Goal: Use online tool/utility: Utilize a website feature to perform a specific function

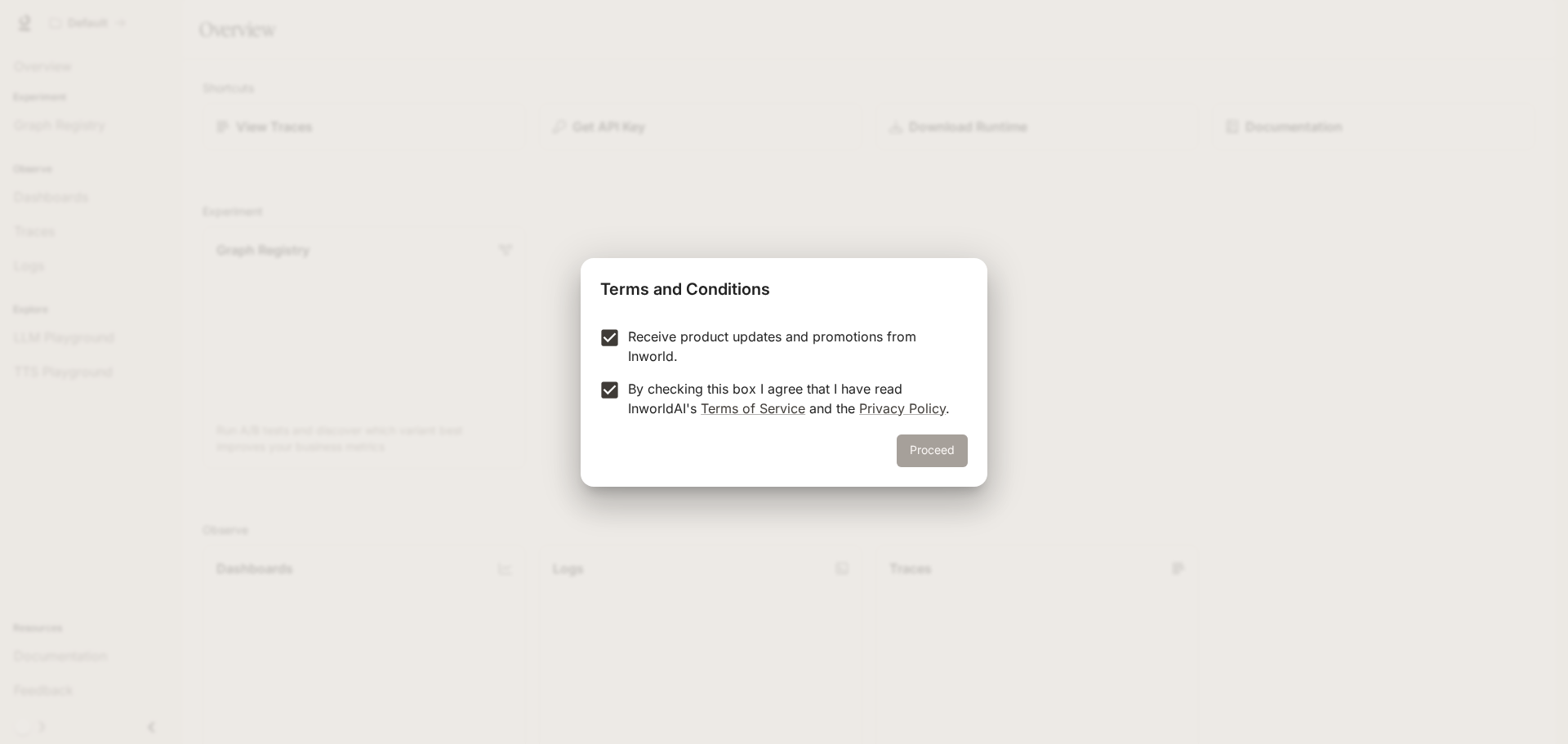
click at [947, 456] on button "Proceed" at bounding box center [932, 451] width 71 height 33
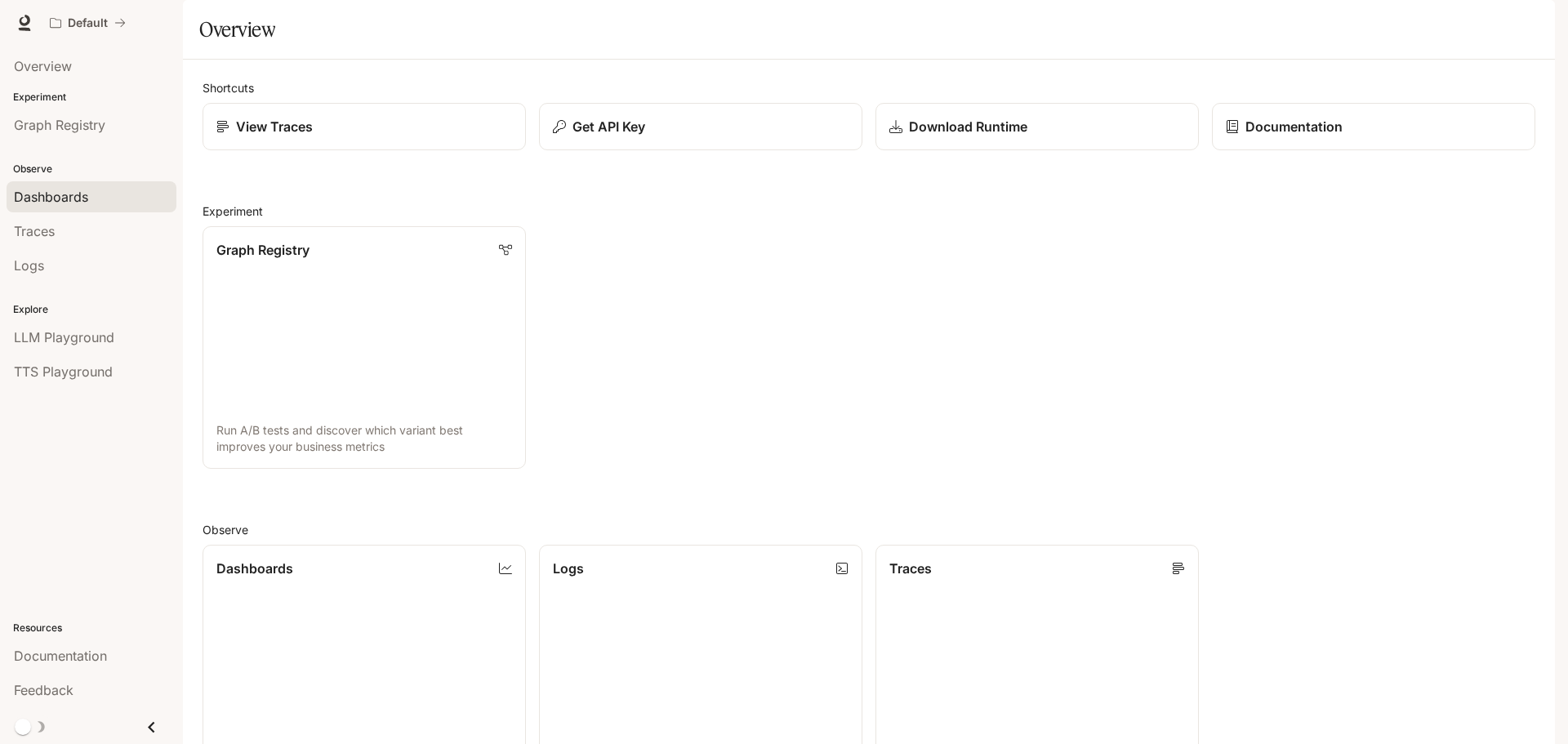
click at [59, 199] on span "Dashboards" at bounding box center [50, 196] width 74 height 19
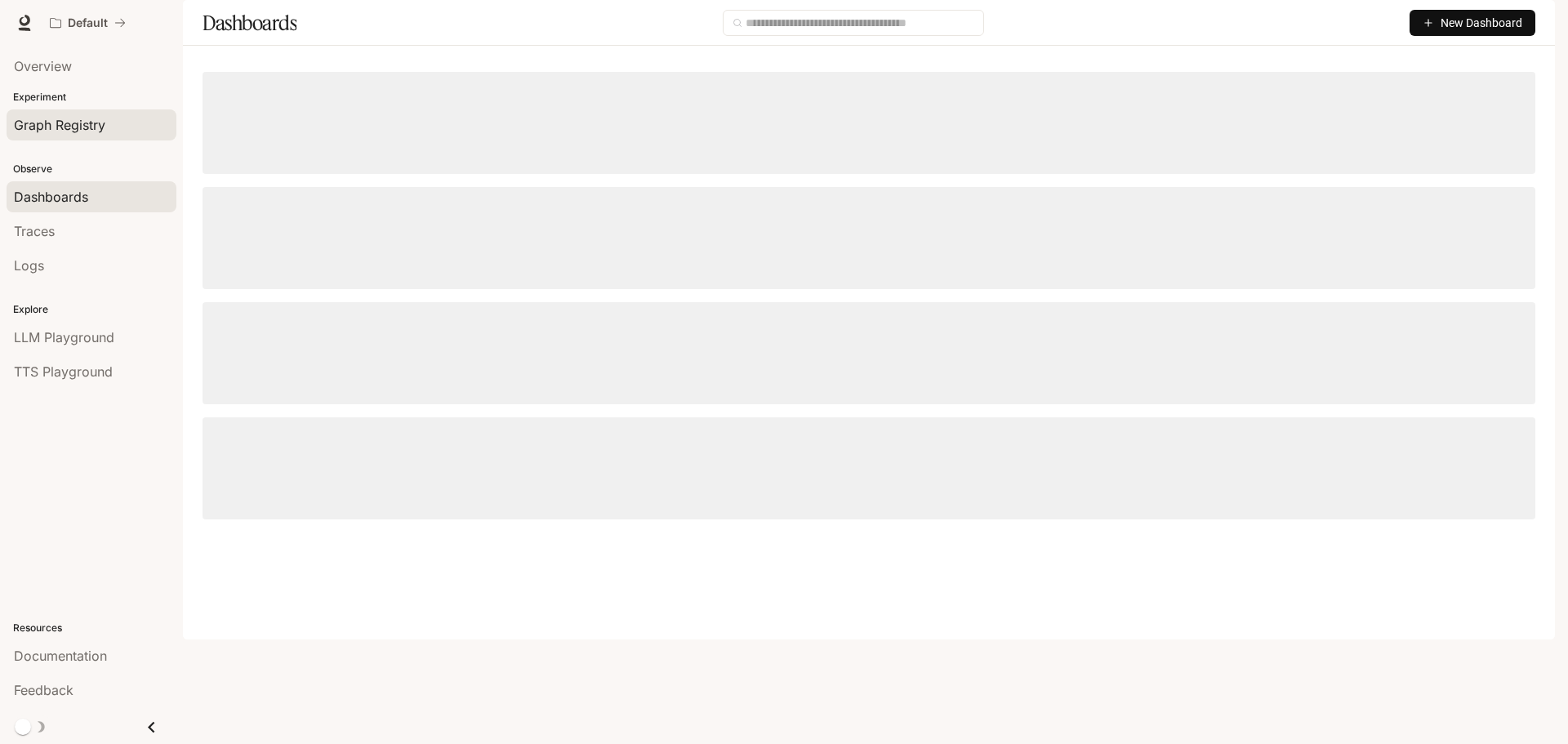
click at [37, 119] on span "Graph Registry" at bounding box center [59, 124] width 91 height 19
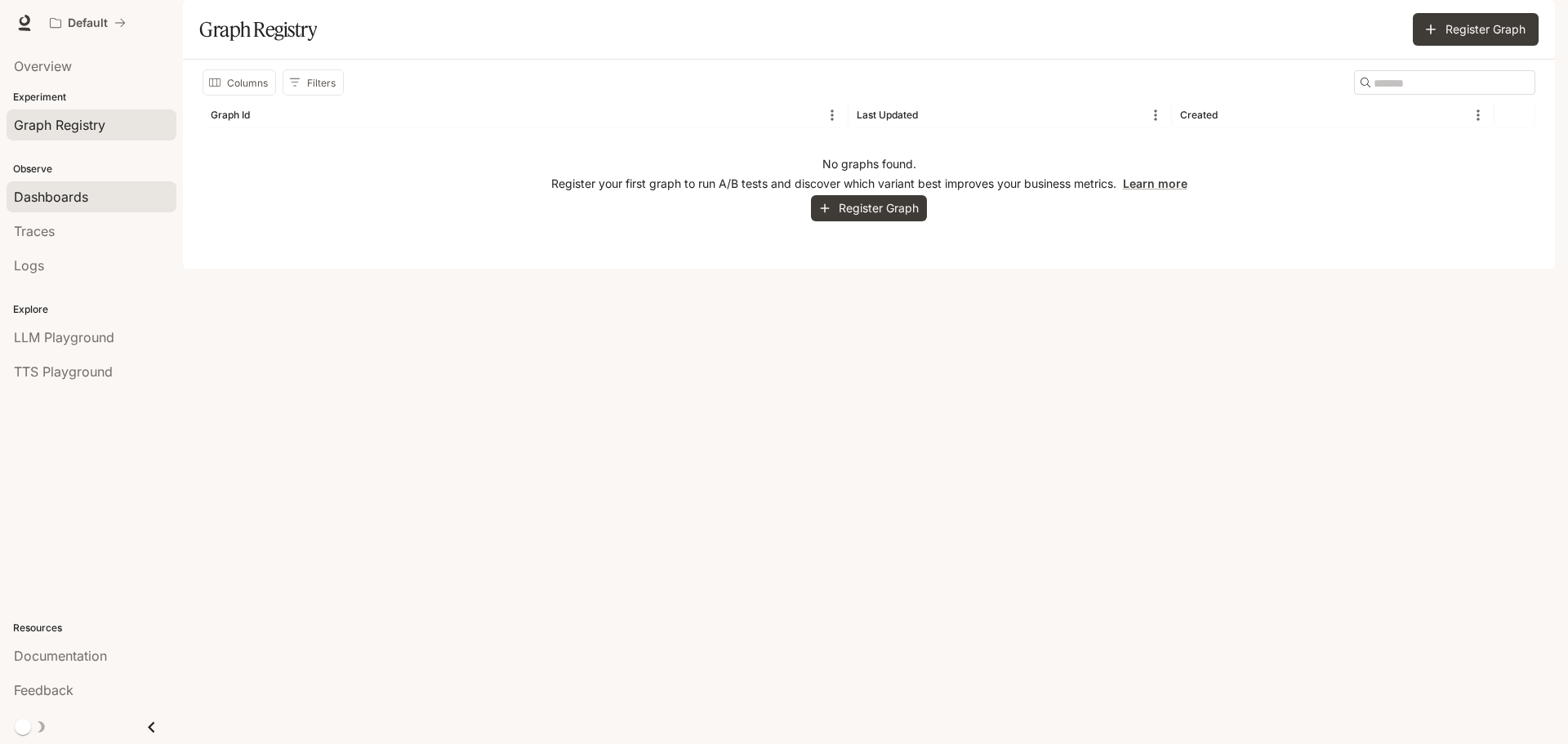
click at [37, 198] on span "Dashboards" at bounding box center [50, 196] width 74 height 19
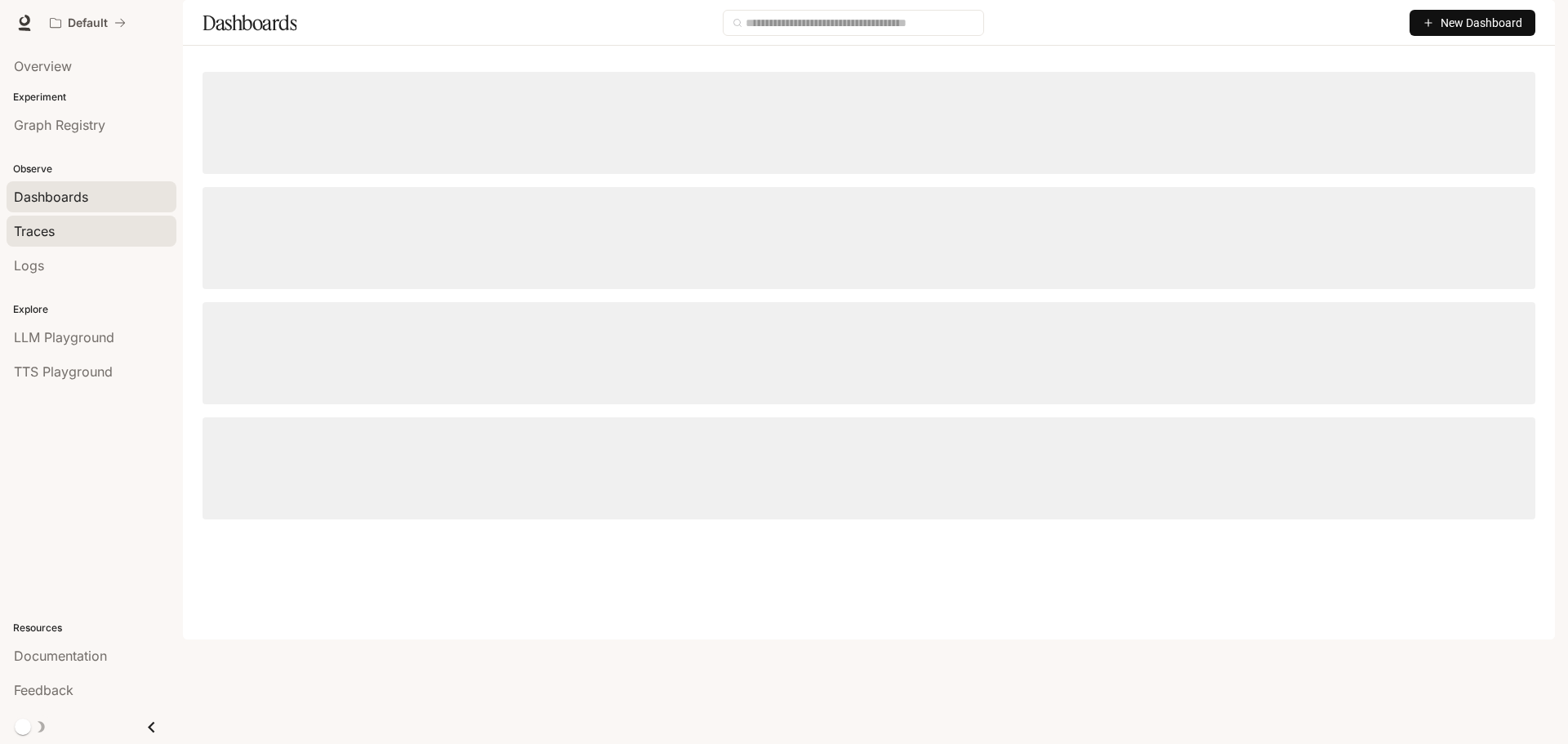
click at [37, 228] on span "Traces" at bounding box center [34, 230] width 41 height 19
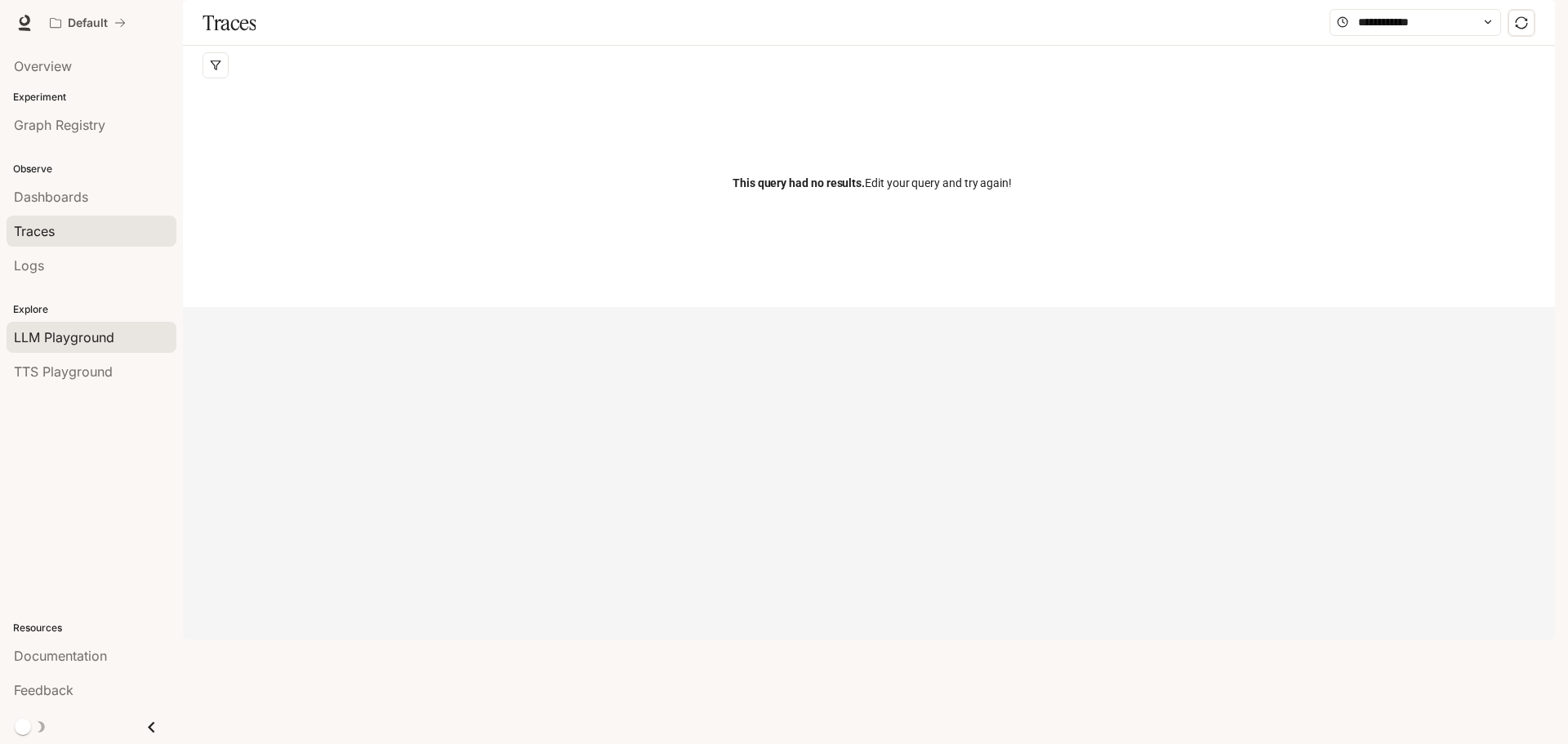
click at [50, 345] on span "LLM Playground" at bounding box center [64, 337] width 100 height 19
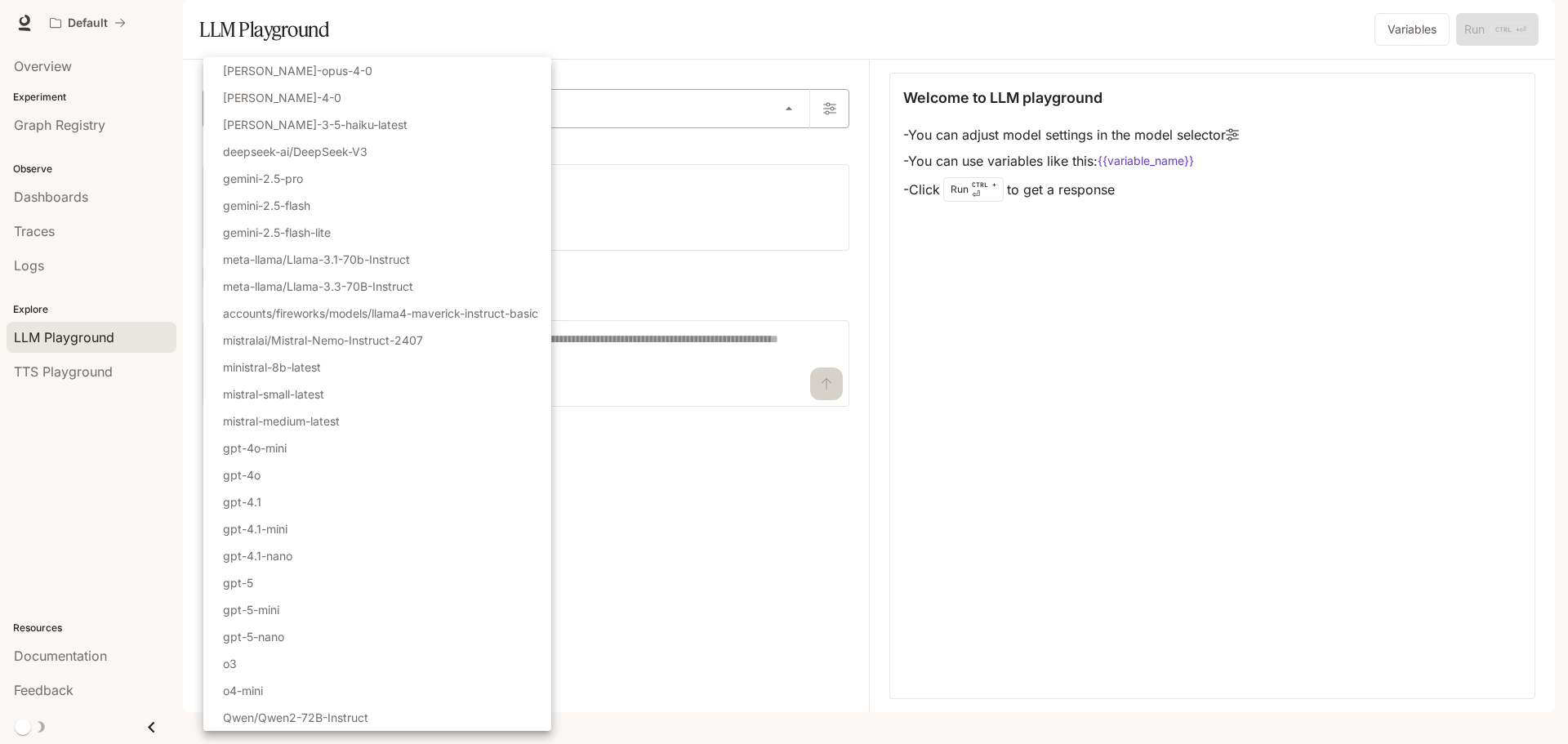
click at [794, 157] on body "Skip to main content Default Documentation Documentation Portal Overview Experi…" at bounding box center [784, 372] width 1568 height 744
click at [793, 119] on div at bounding box center [784, 372] width 1568 height 744
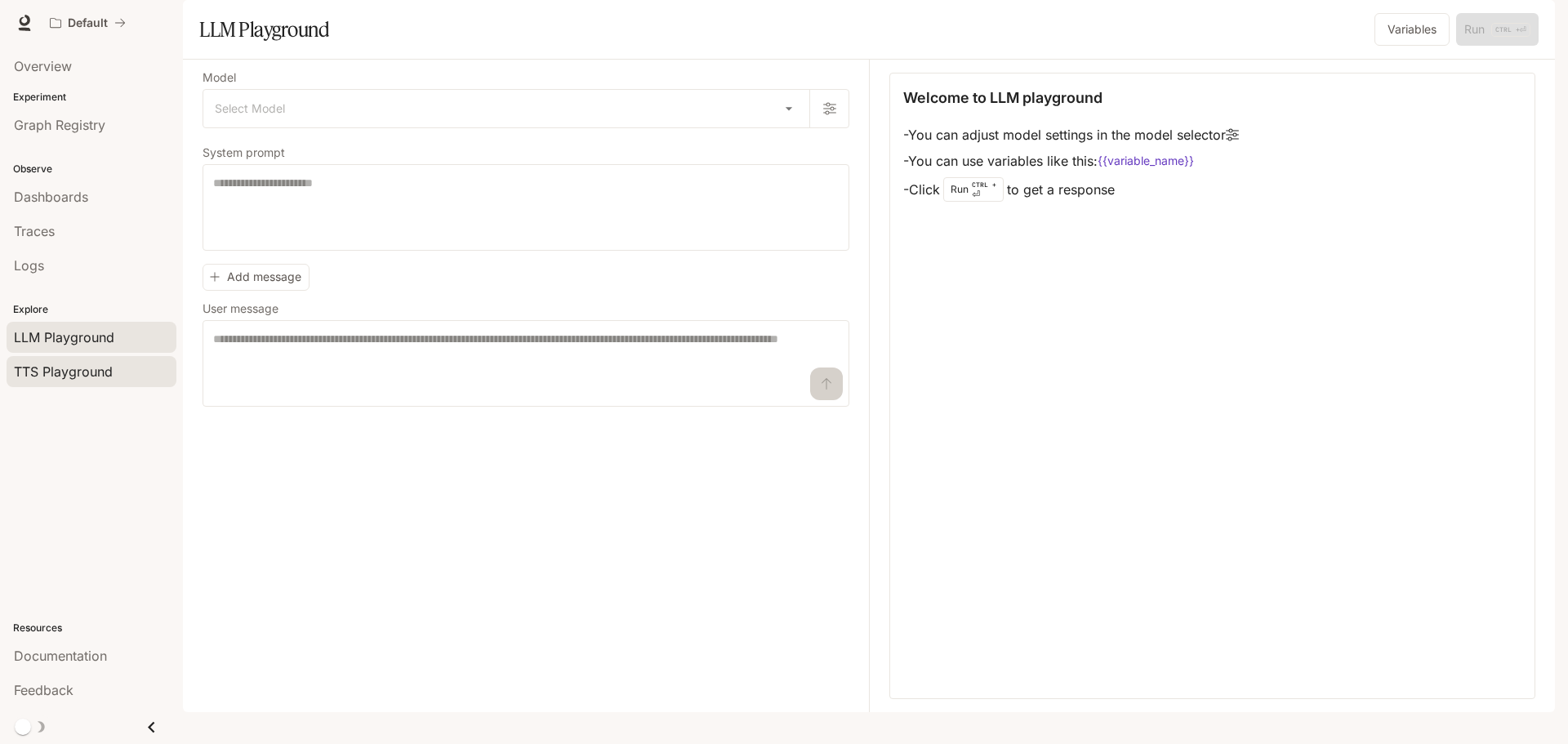
click at [94, 370] on span "TTS Playground" at bounding box center [63, 371] width 99 height 19
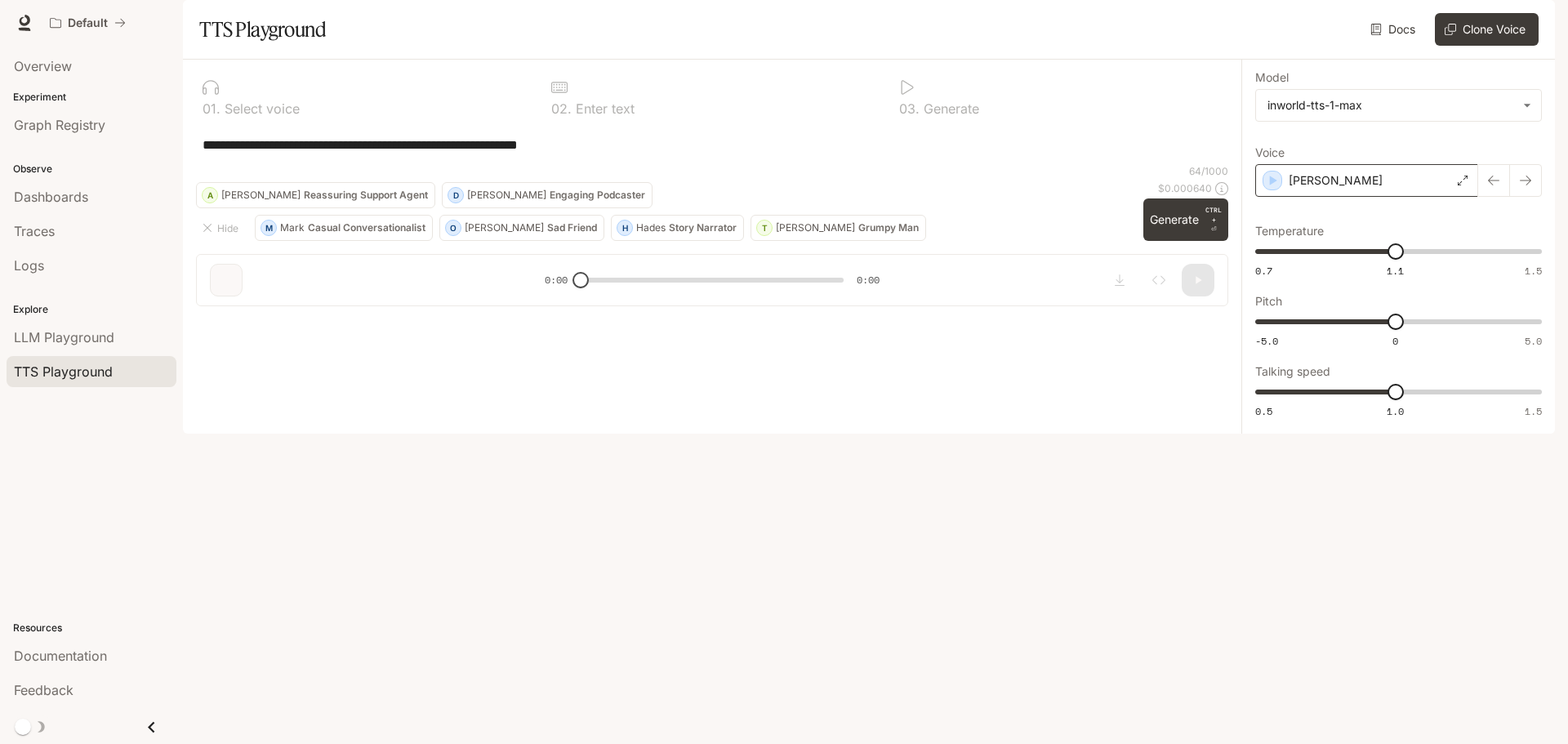
click at [1435, 197] on div "Dennis" at bounding box center [1366, 181] width 223 height 33
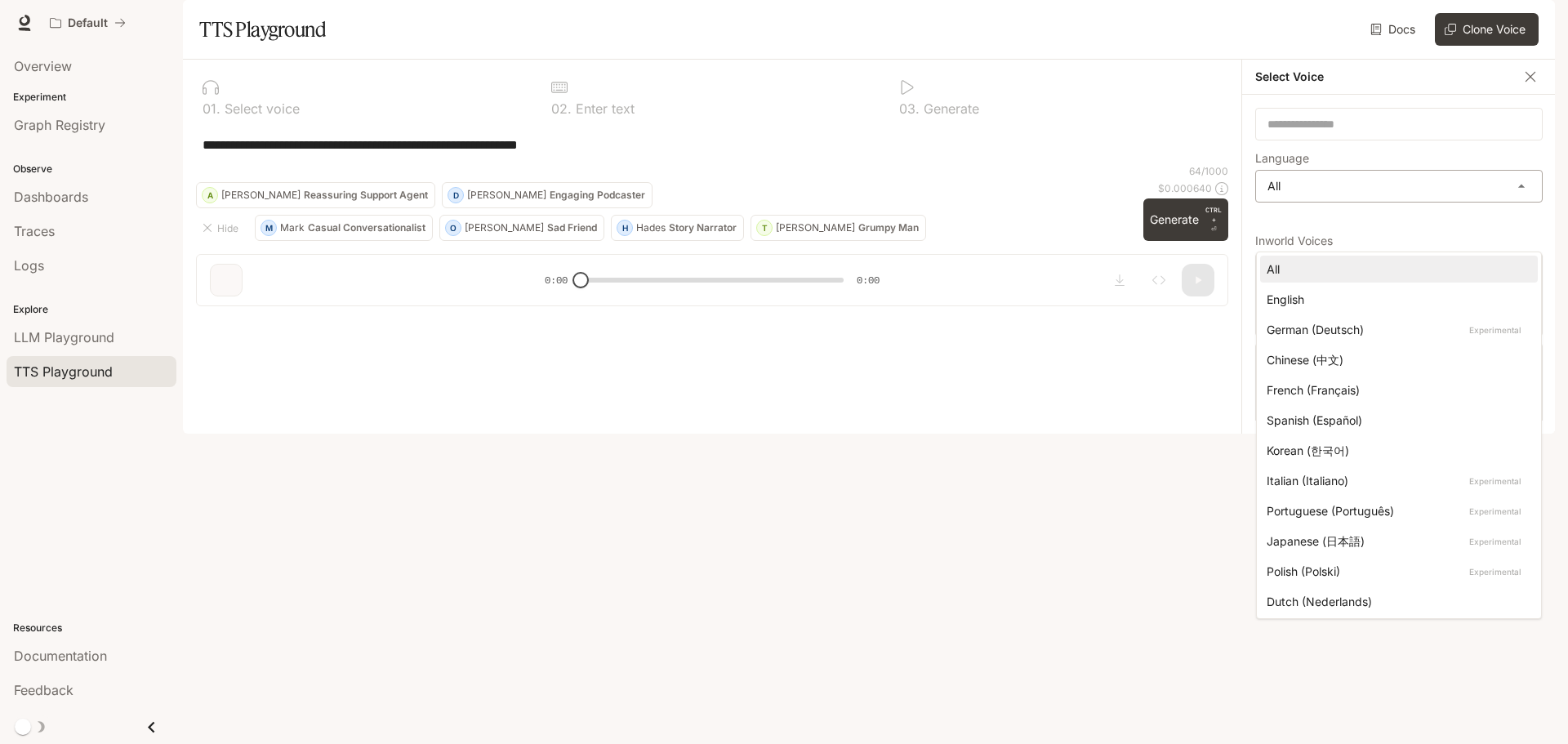
click at [1523, 233] on body "**********" at bounding box center [784, 372] width 1568 height 744
click at [1357, 307] on div "English" at bounding box center [1396, 299] width 258 height 17
type input "*****"
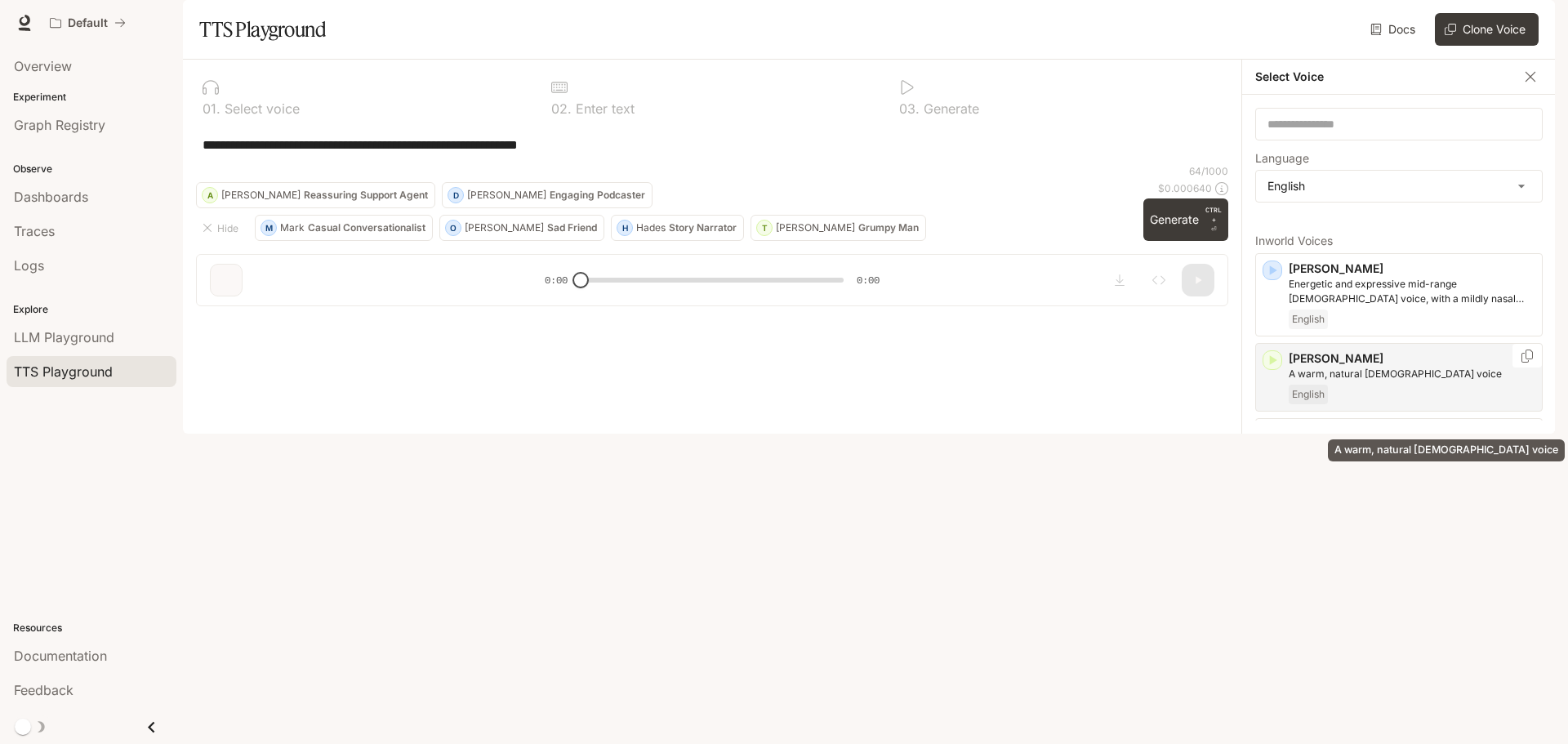
click at [1388, 382] on p "A warm, natural female voice" at bounding box center [1412, 374] width 246 height 15
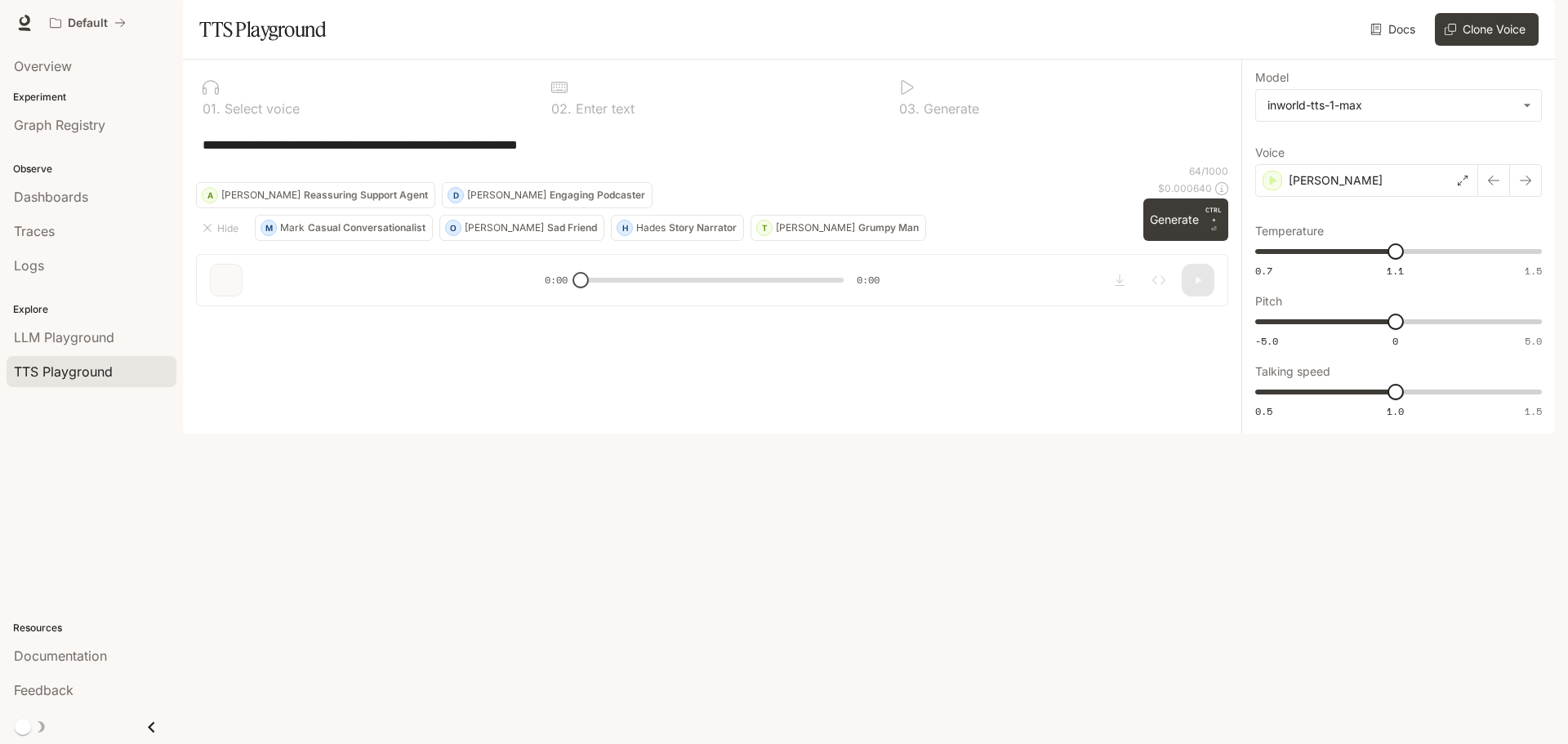
click at [821, 164] on div "**********" at bounding box center [712, 144] width 1032 height 39
drag, startPoint x: 685, startPoint y: 187, endPoint x: 64, endPoint y: 188, distance: 621.0
click at [183, 188] on main "**********" at bounding box center [868, 216] width 1372 height 434
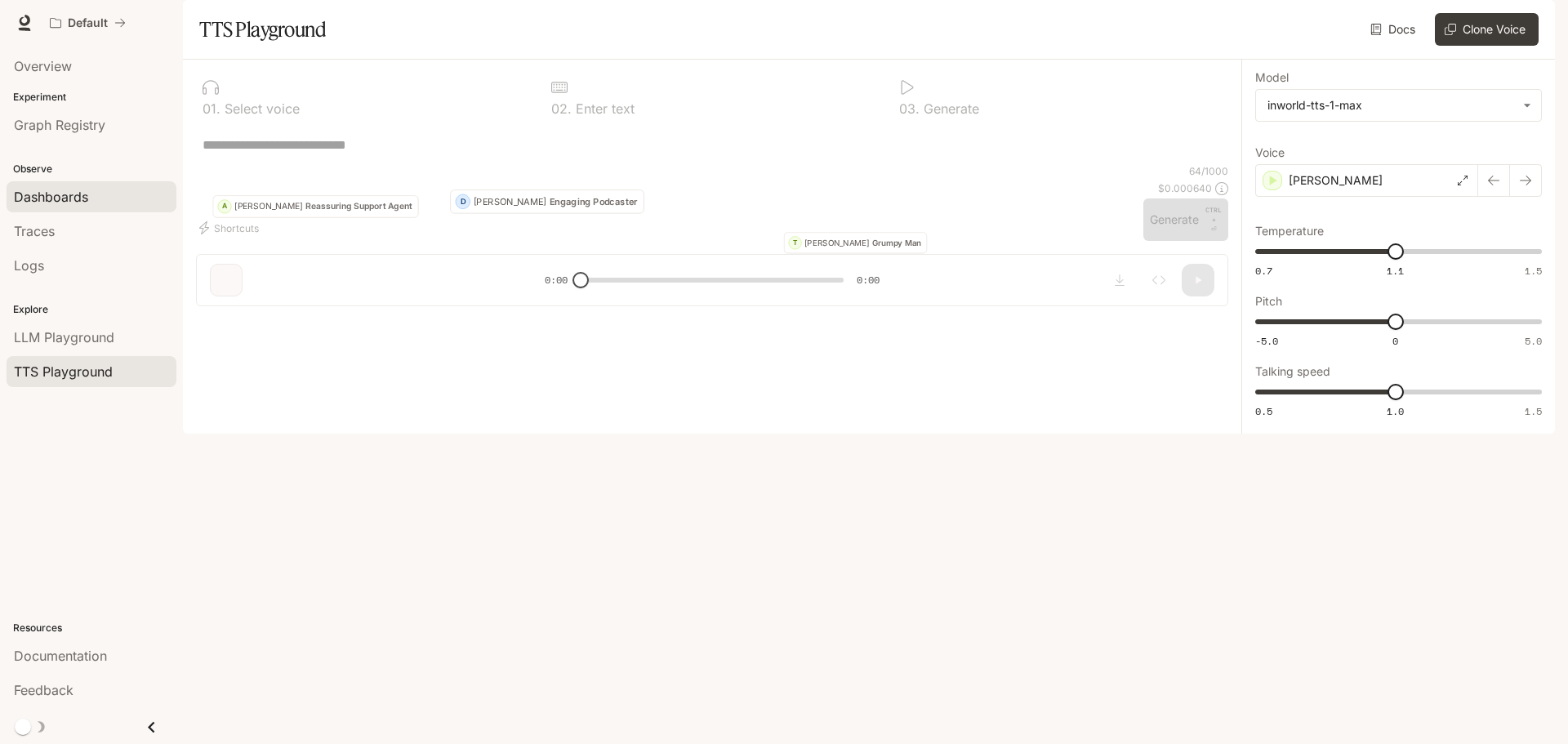
paste textarea "**********"
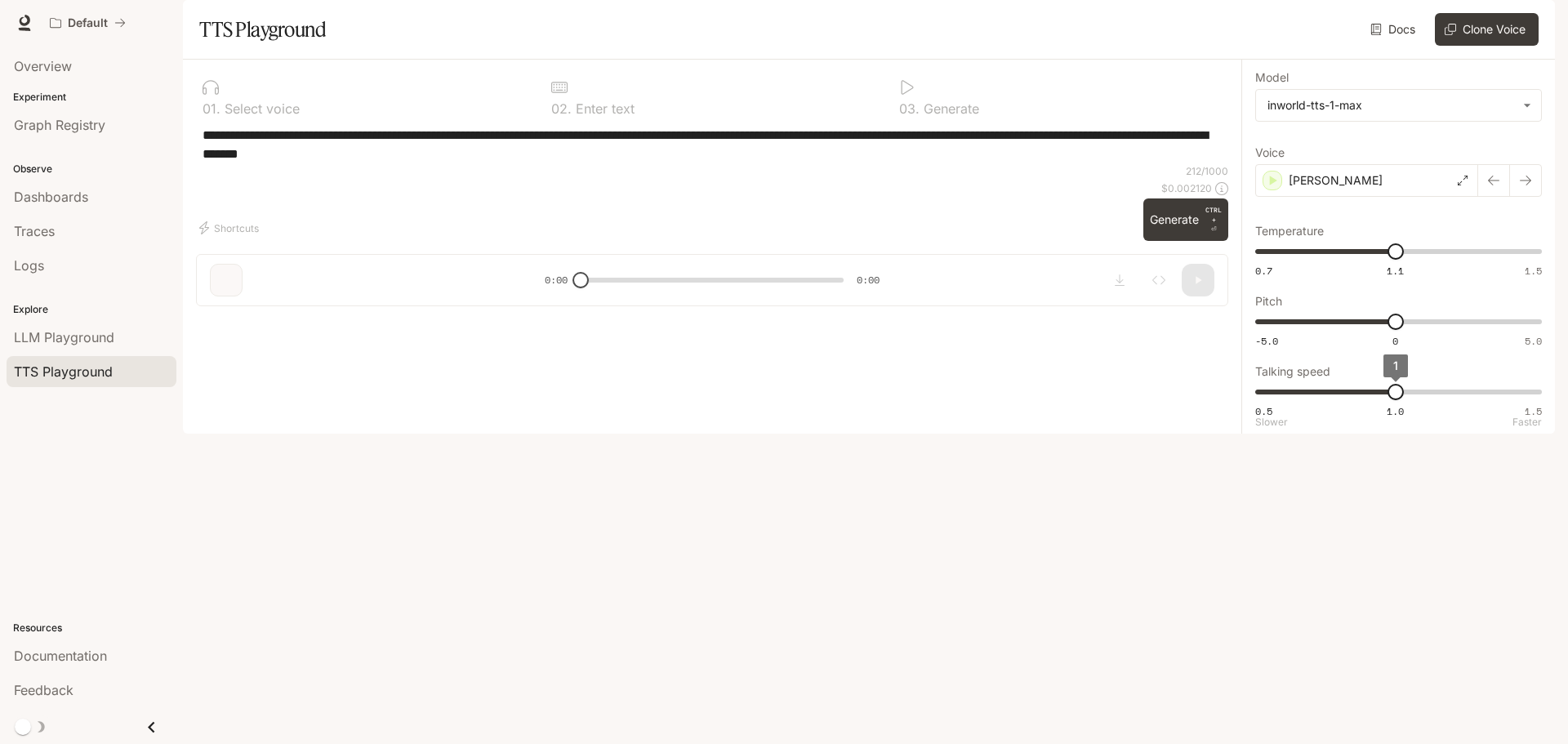
type textarea "**********"
type input "***"
drag, startPoint x: 1393, startPoint y: 440, endPoint x: 1426, endPoint y: 439, distance: 33.0
click at [1426, 400] on span "1.1" at bounding box center [1423, 392] width 16 height 16
click at [204, 163] on textarea "**********" at bounding box center [712, 144] width 1019 height 37
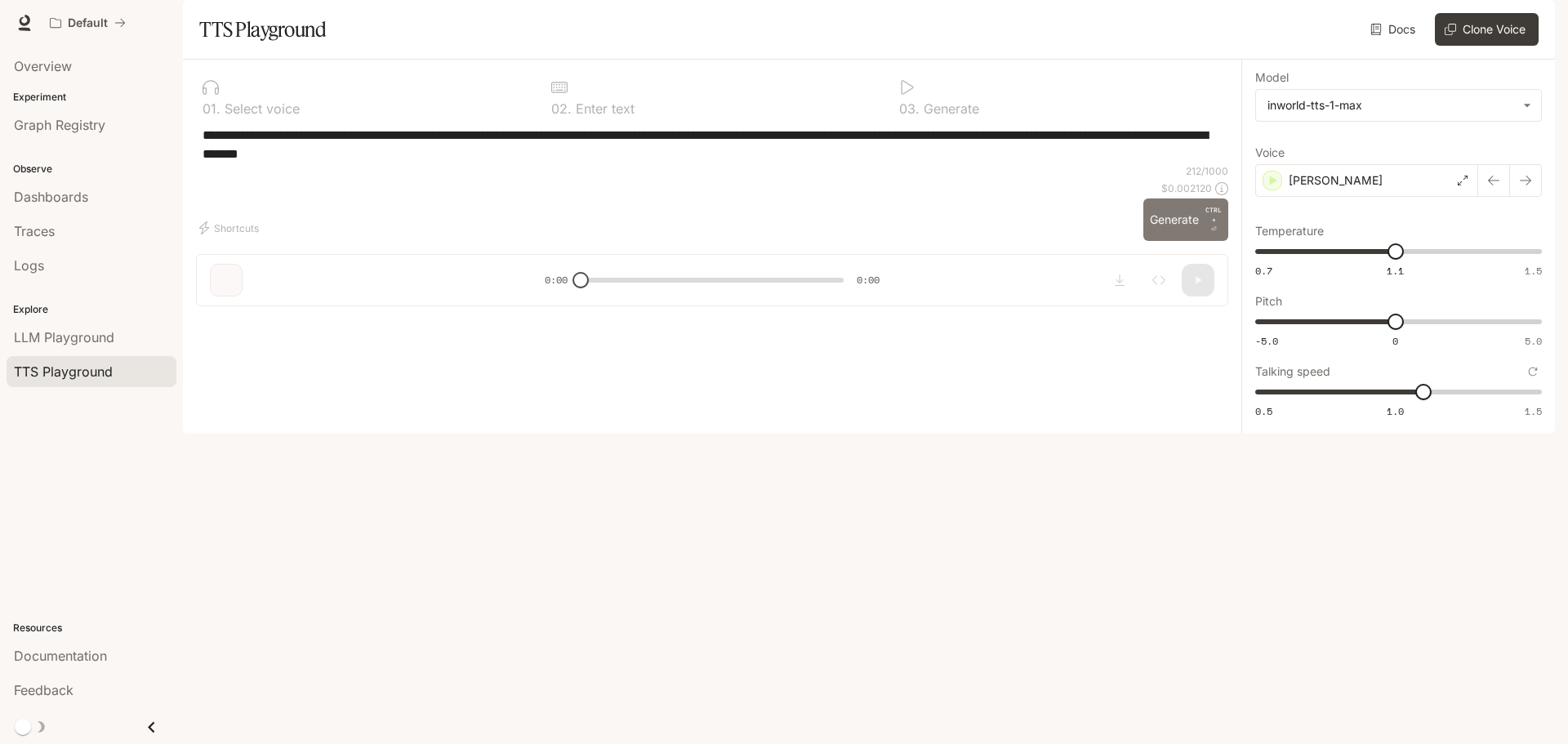
click at [1178, 241] on button "Generate CTRL + ⏎" at bounding box center [1185, 219] width 85 height 43
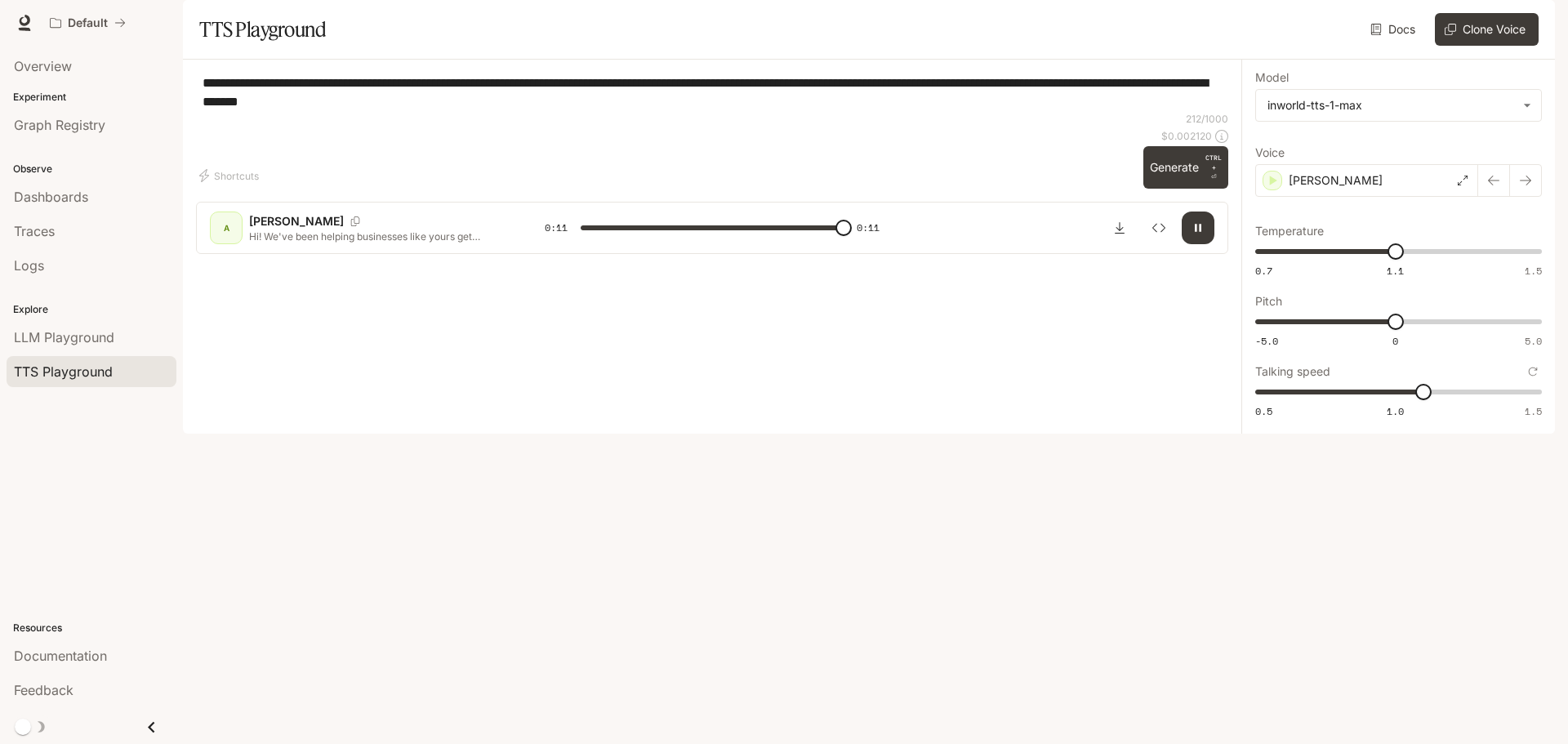
type input "*"
click at [1120, 234] on icon "Download audio" at bounding box center [1119, 227] width 10 height 12
click at [1530, 21] on icon "button" at bounding box center [1531, 23] width 13 height 13
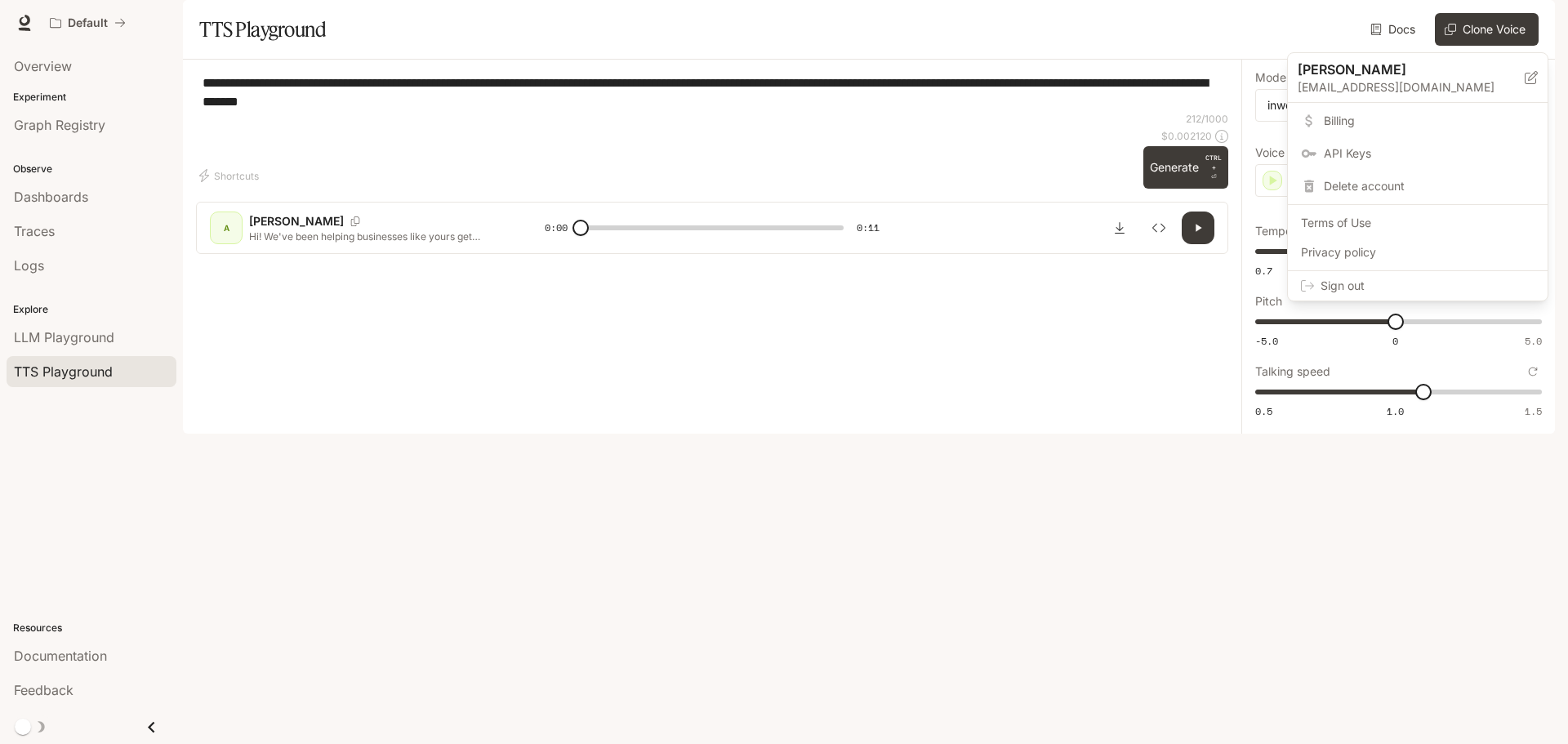
click at [1352, 121] on span "Billing" at bounding box center [1428, 121] width 211 height 16
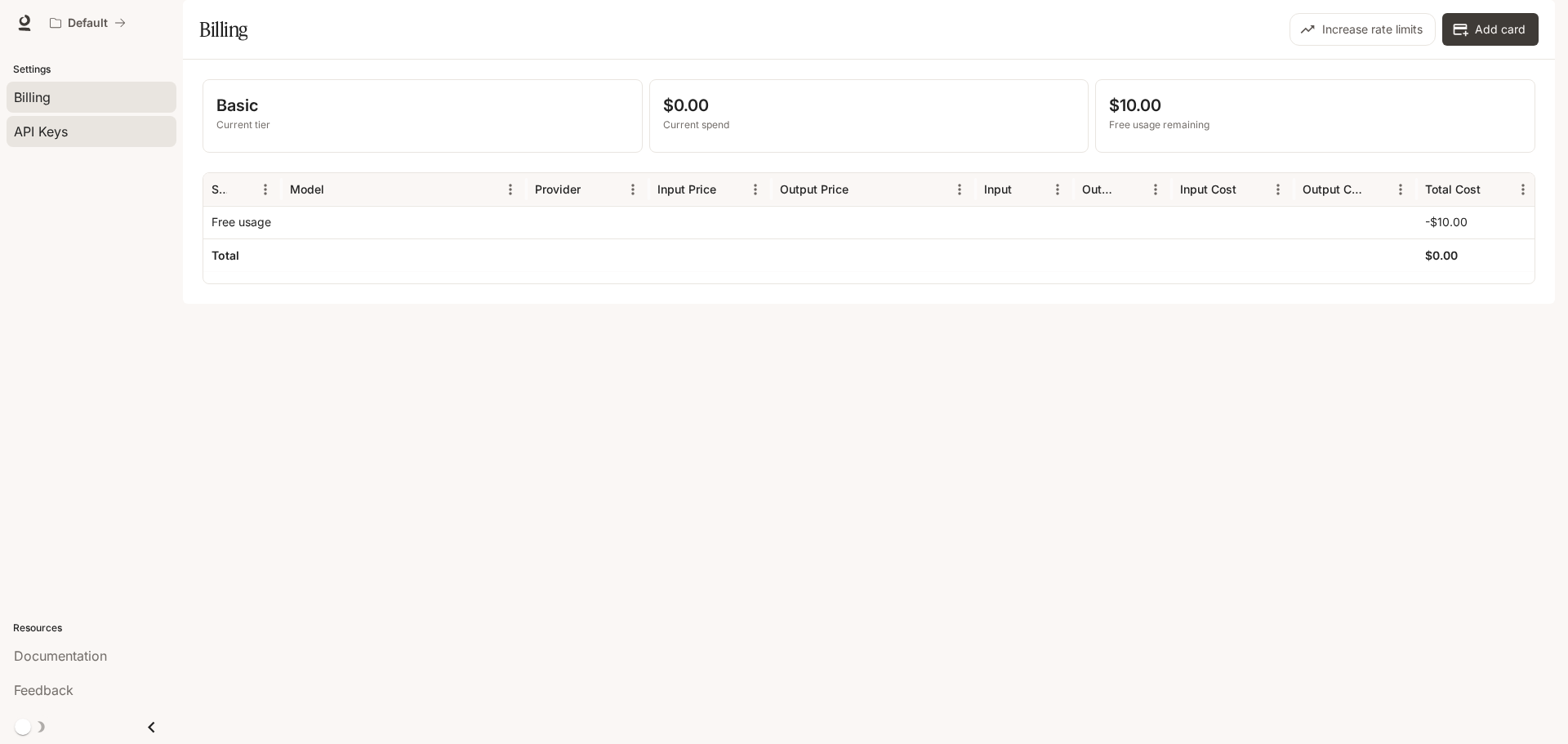
click at [78, 122] on div "API Keys" at bounding box center [91, 131] width 155 height 19
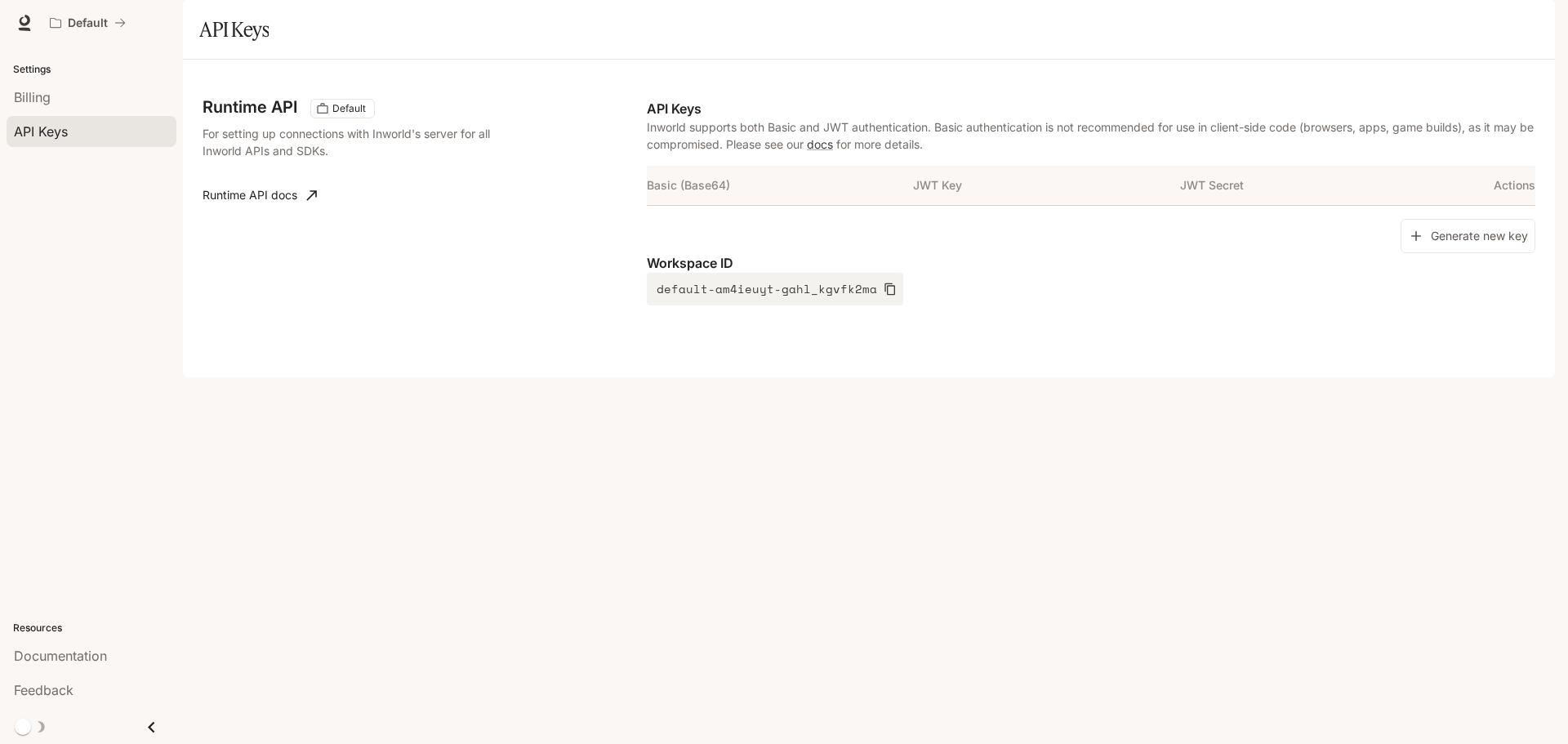
click at [1538, 22] on div "button" at bounding box center [1531, 23] width 23 height 23
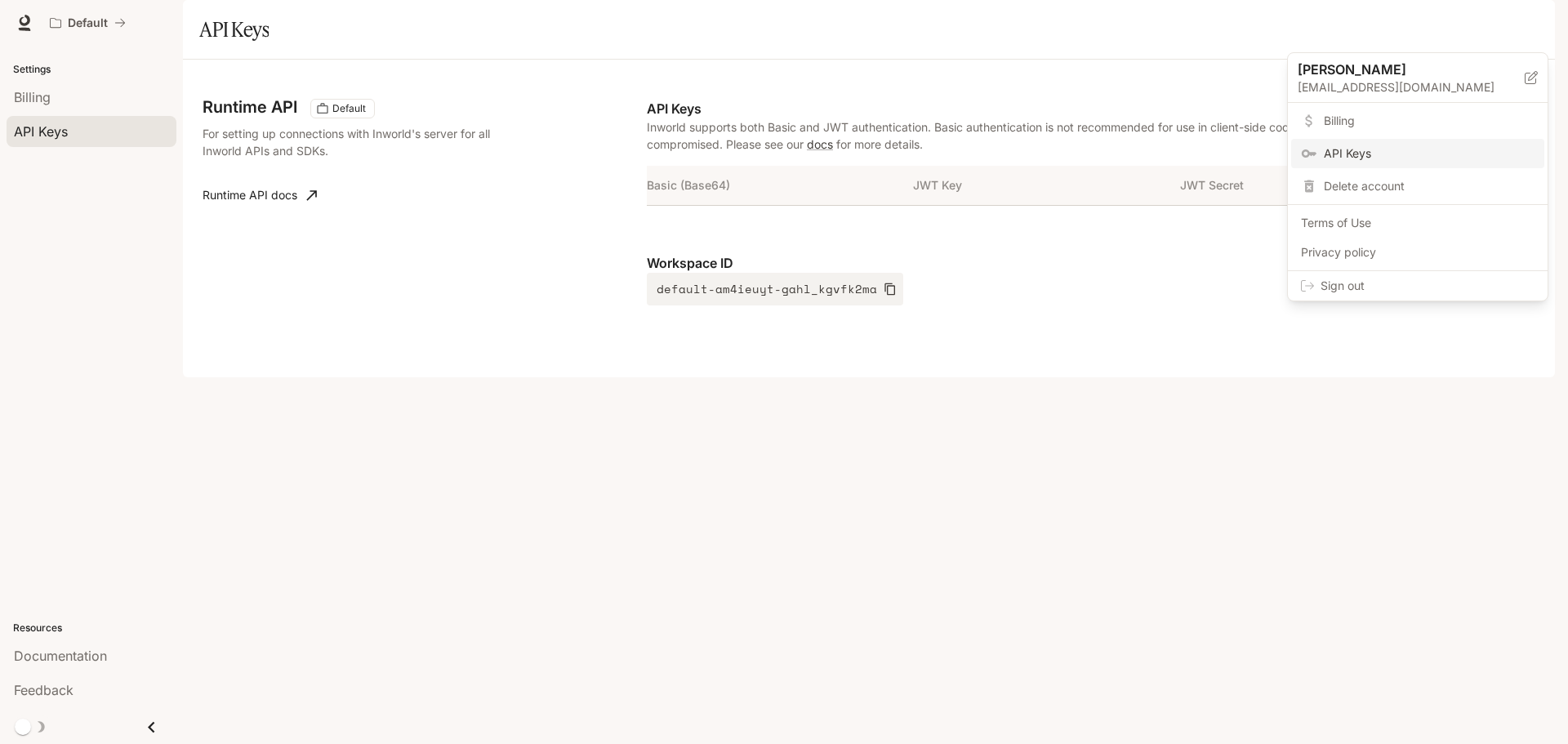
click at [1356, 118] on span "Billing" at bounding box center [1428, 121] width 211 height 16
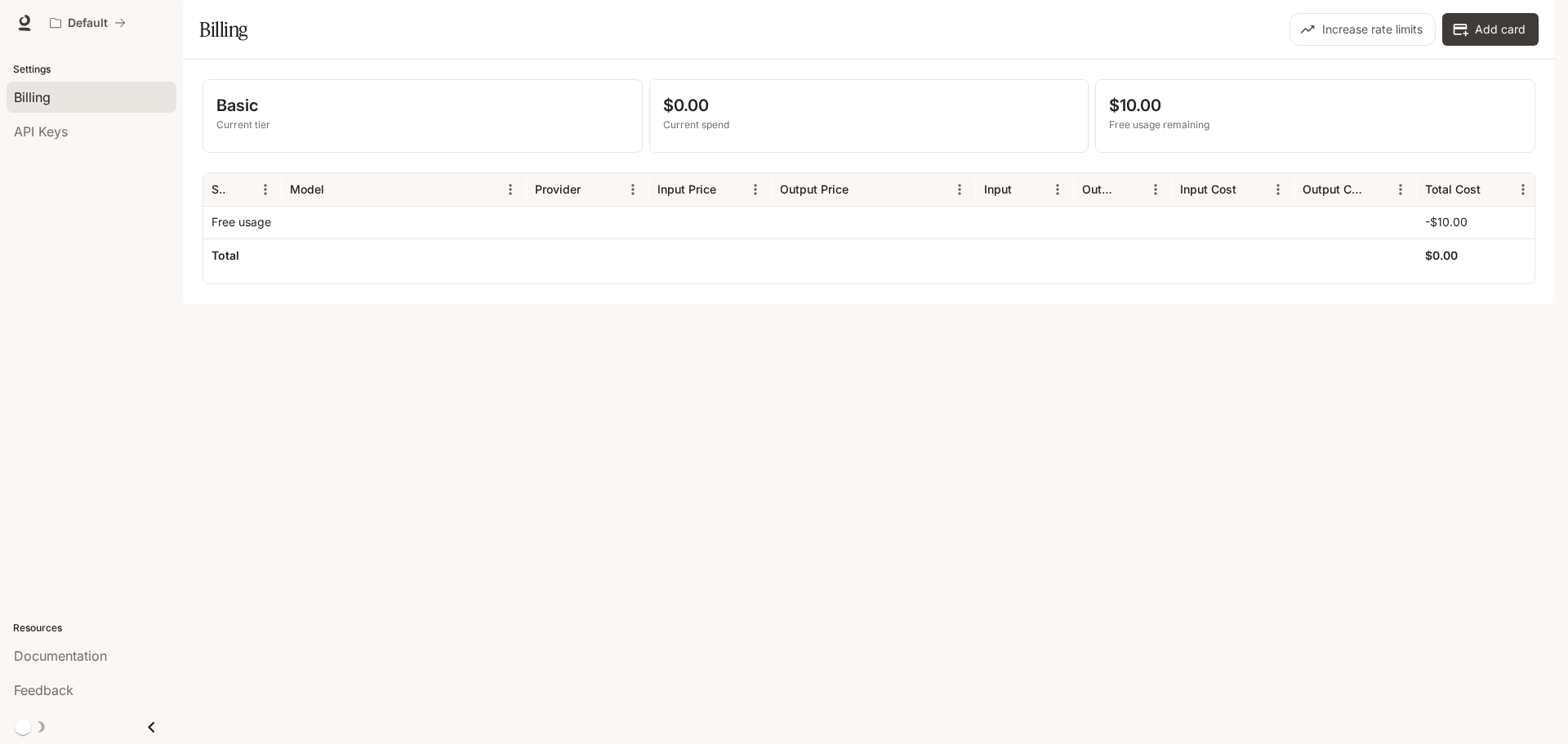
click at [1531, 20] on icon "button" at bounding box center [1532, 24] width 9 height 9
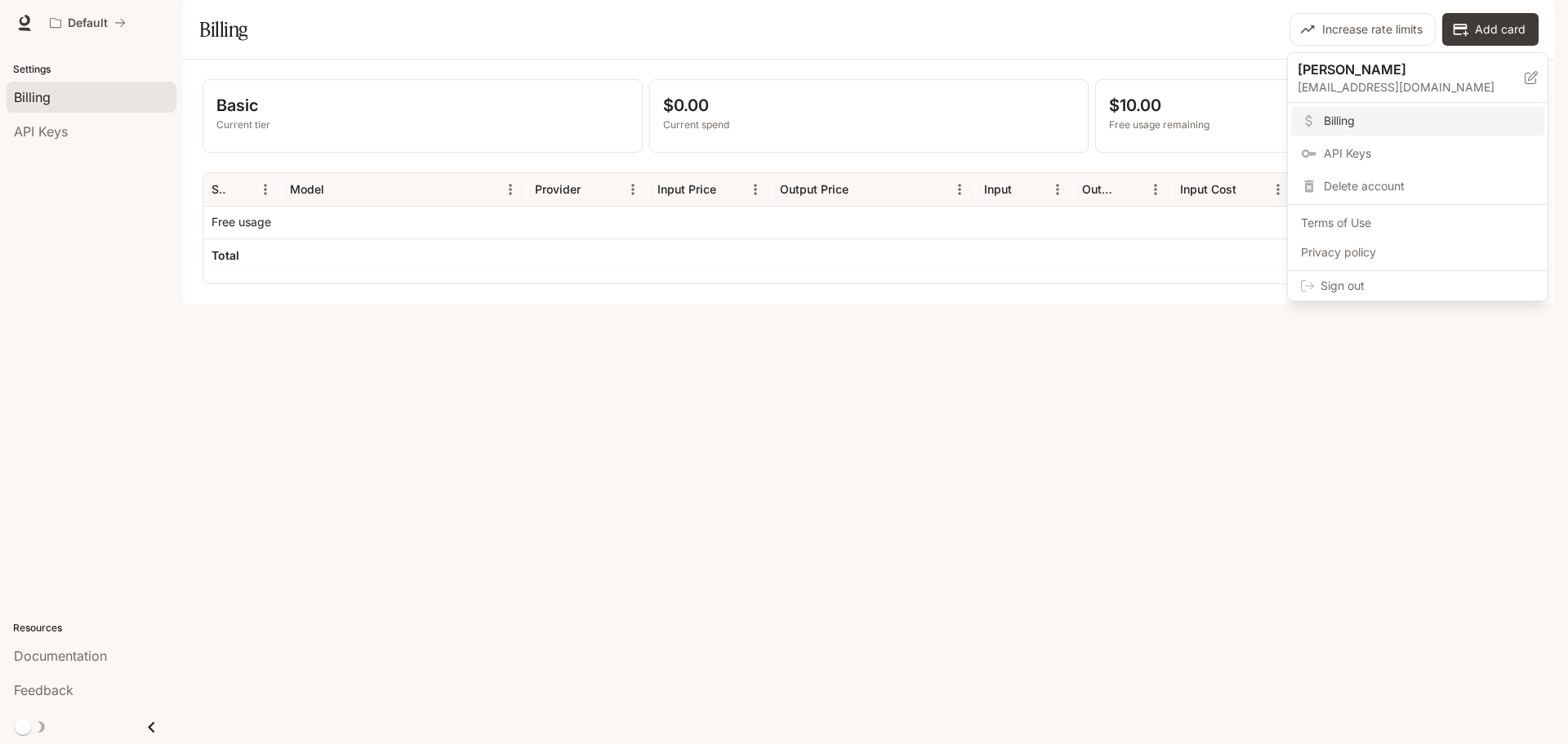
click at [1185, 450] on div at bounding box center [784, 372] width 1568 height 744
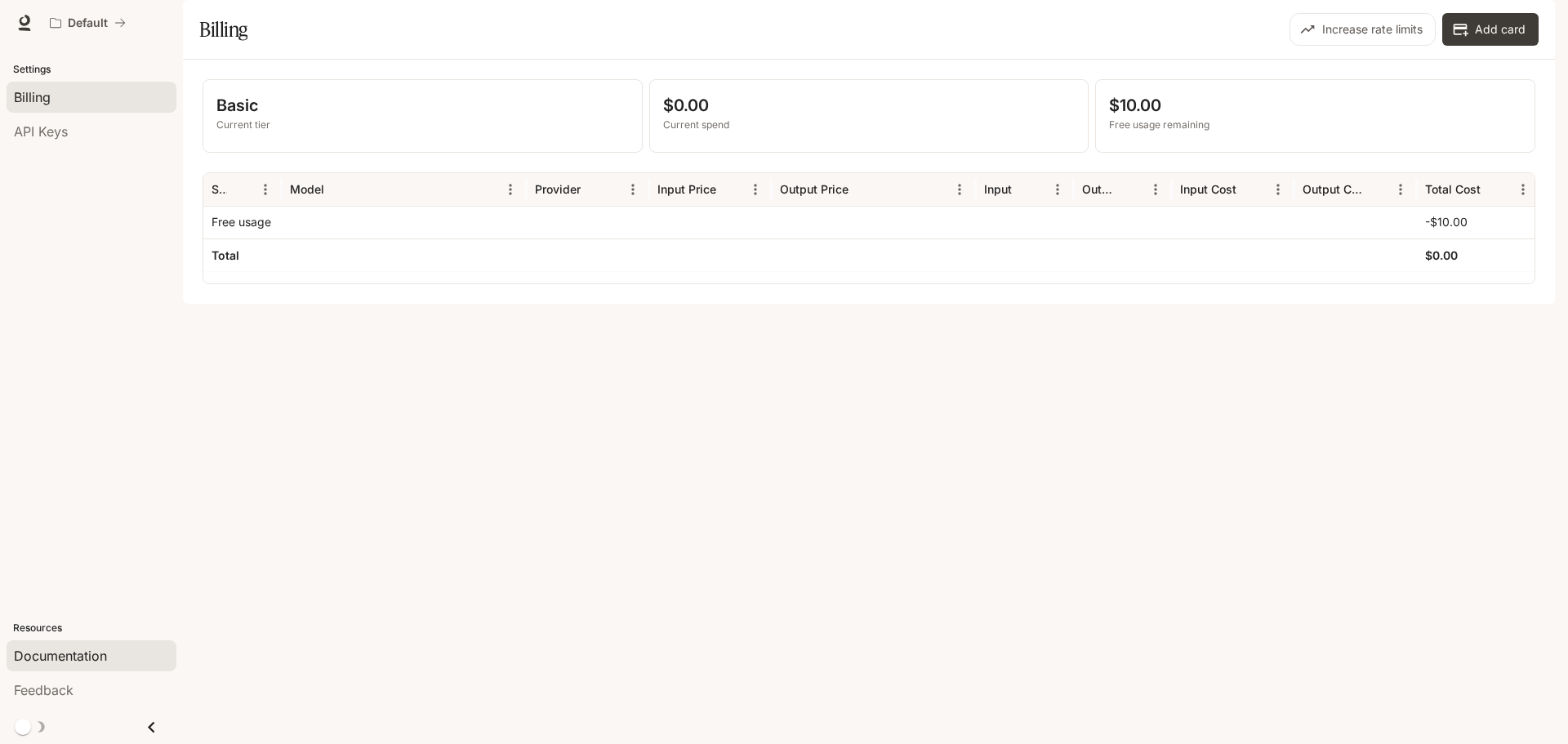
click at [96, 663] on span "Documentation" at bounding box center [60, 655] width 93 height 19
click at [1527, 22] on icon "button" at bounding box center [1531, 23] width 13 height 13
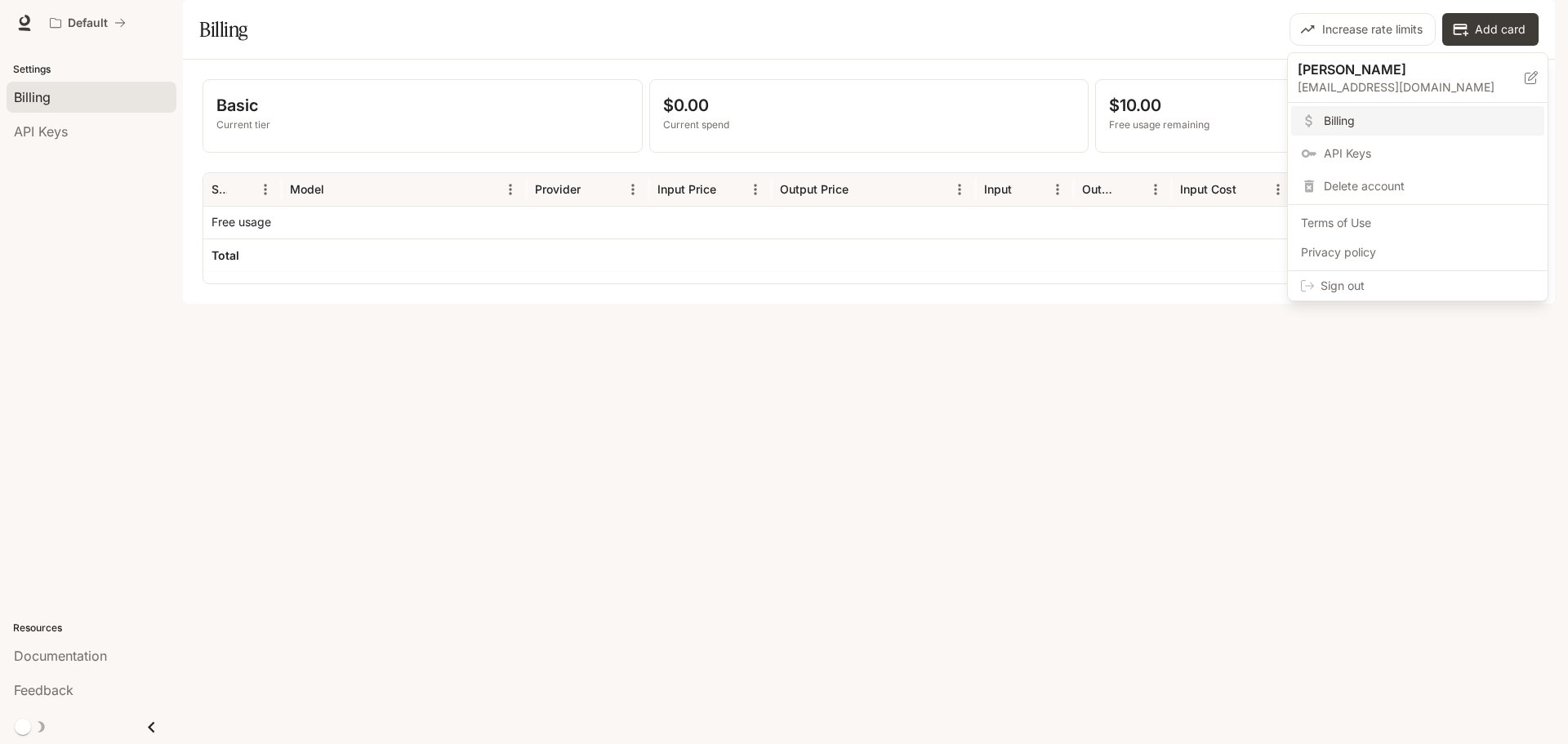
drag, startPoint x: 87, startPoint y: 19, endPoint x: 74, endPoint y: 19, distance: 13.0
click at [87, 19] on div at bounding box center [784, 372] width 1568 height 744
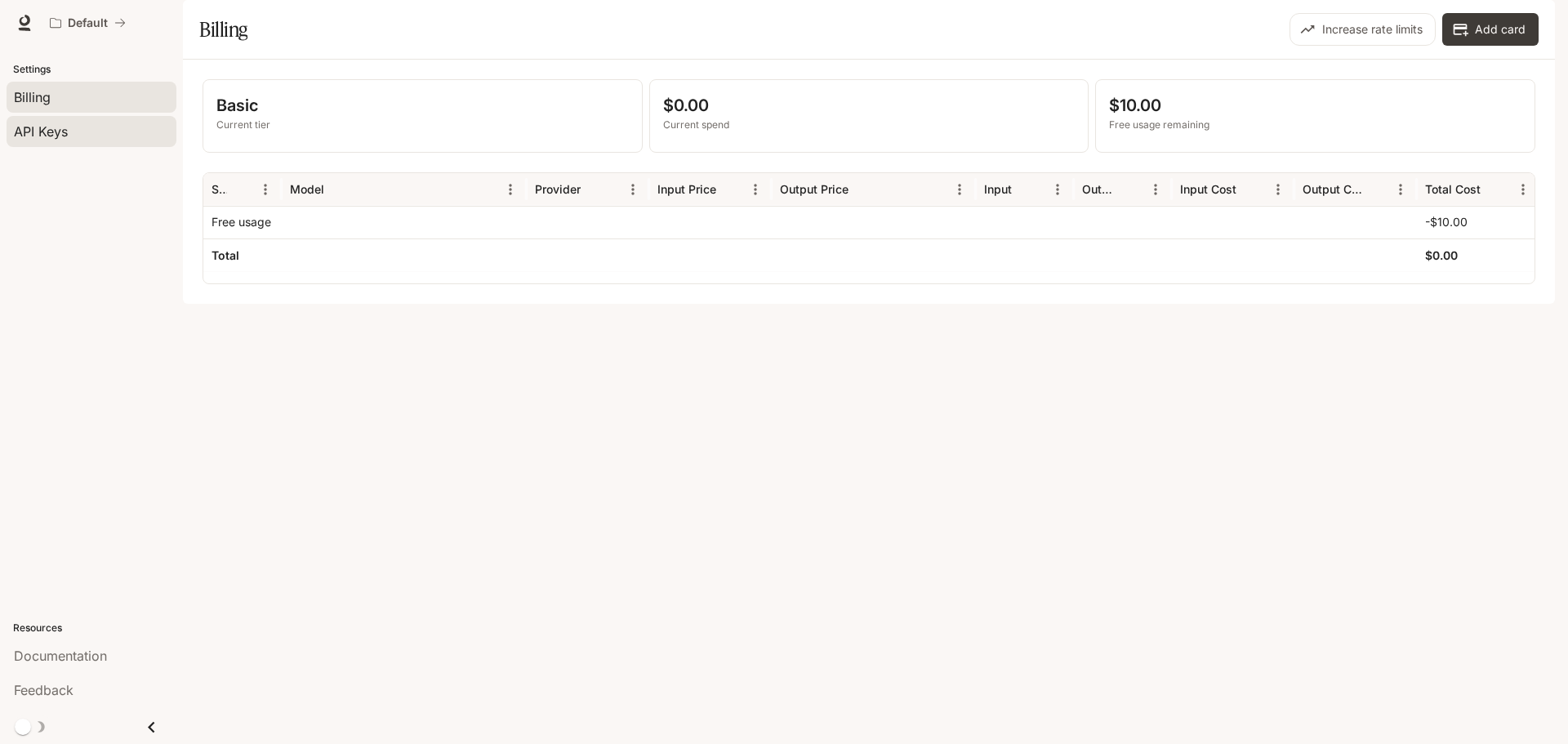
click at [33, 125] on span "API Keys" at bounding box center [40, 131] width 54 height 19
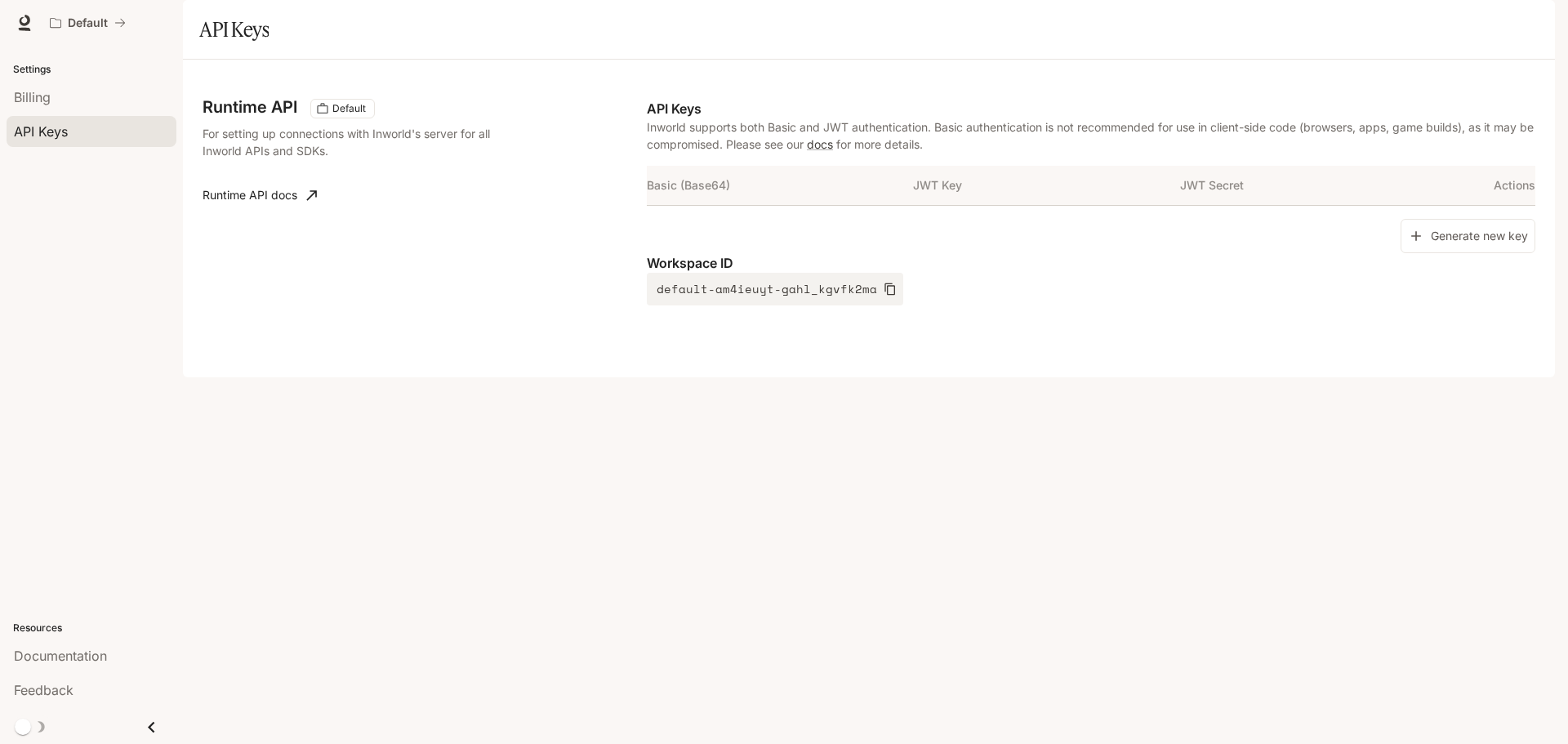
click at [1528, 20] on icon "button" at bounding box center [1531, 23] width 13 height 13
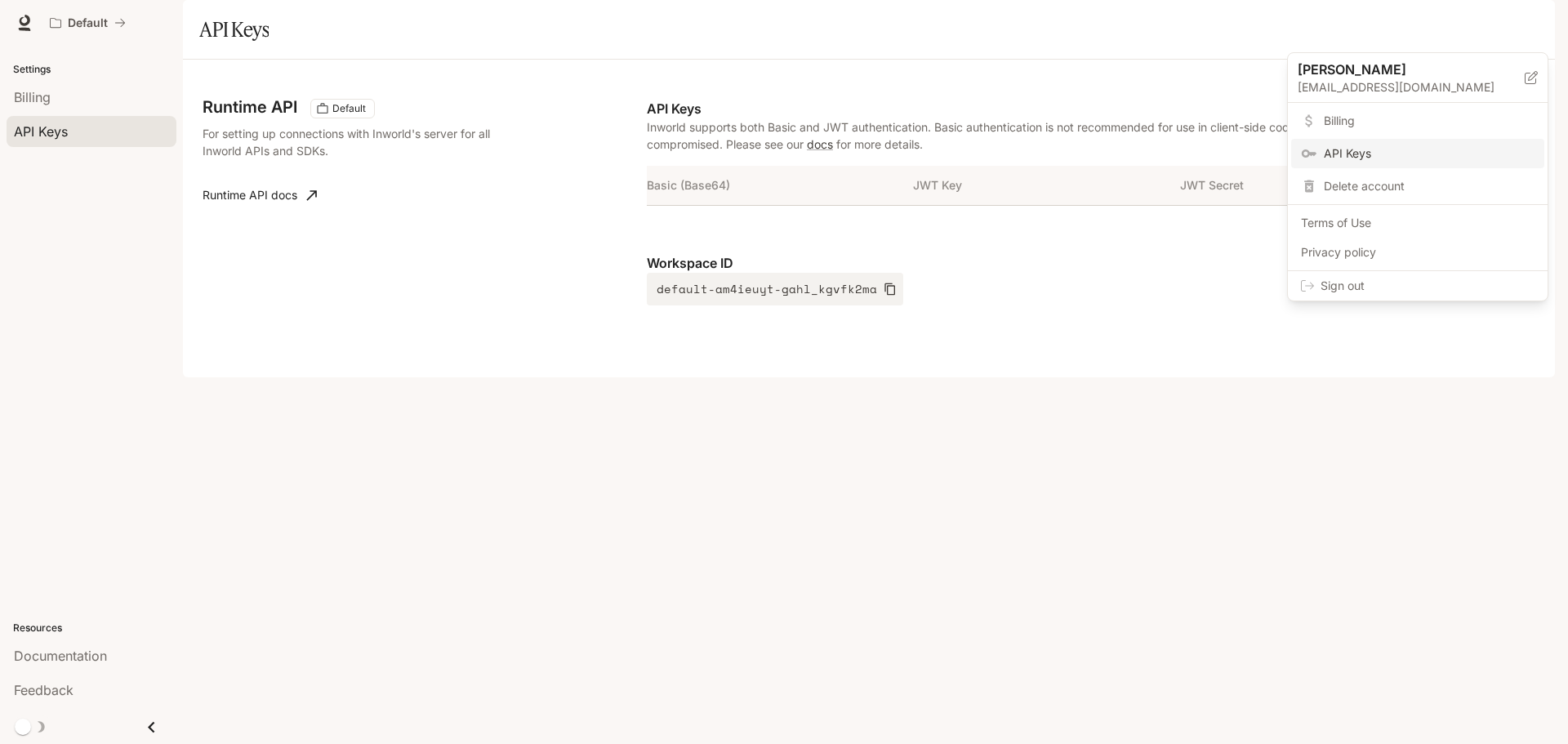
click at [1397, 82] on p "mart@mlconcepts.net" at bounding box center [1411, 88] width 227 height 16
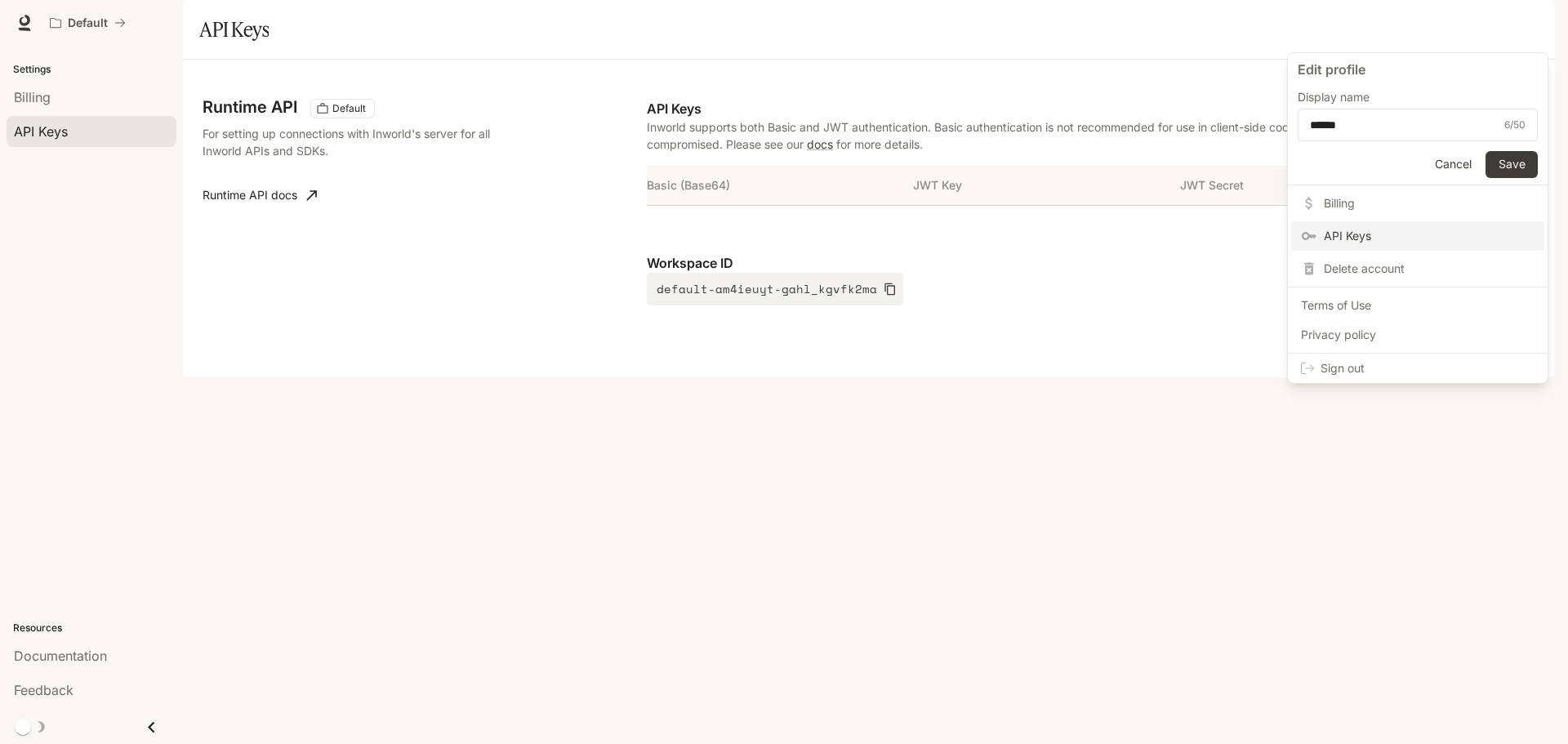
click at [1353, 204] on span "Billing" at bounding box center [1428, 204] width 211 height 16
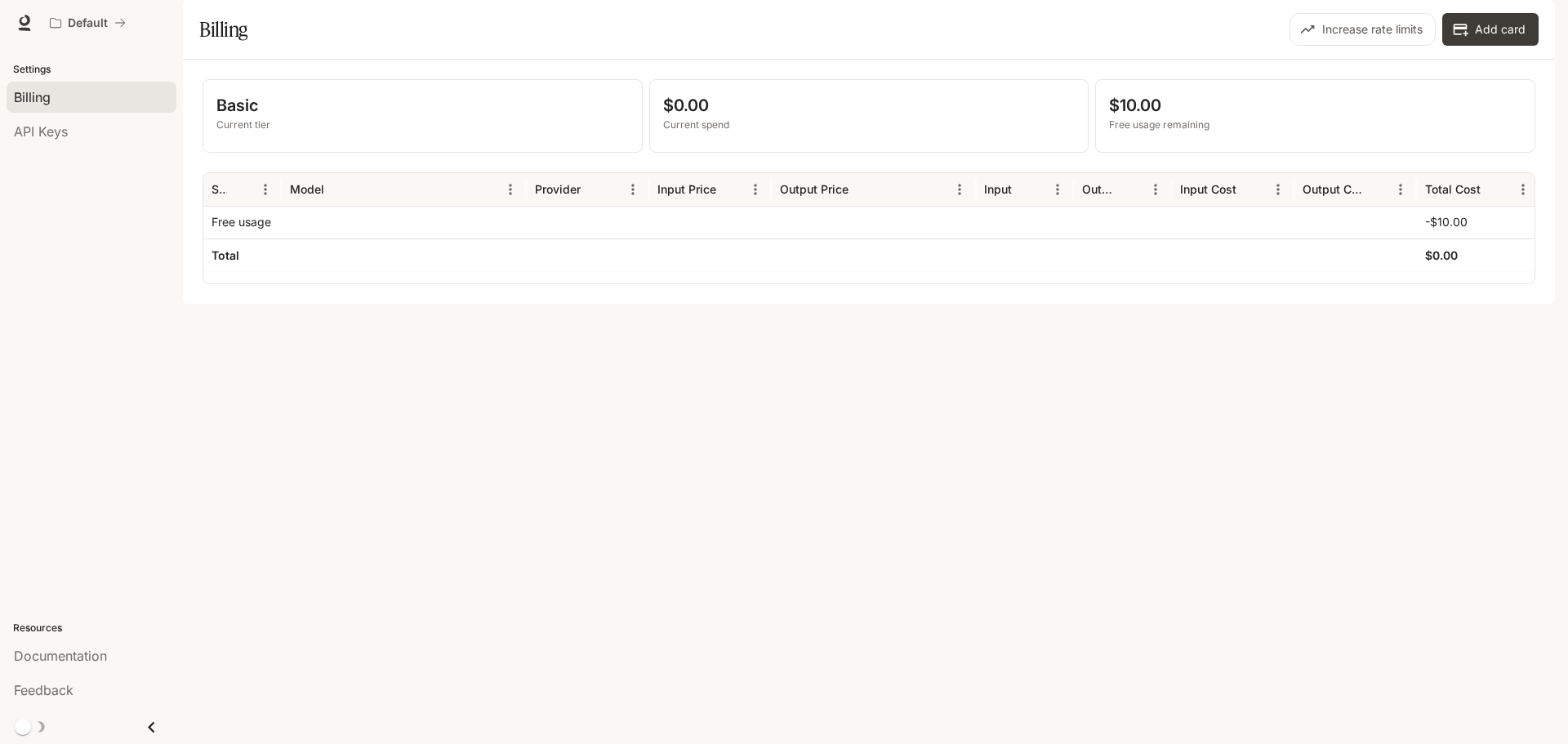
click at [152, 725] on icon "Close drawer" at bounding box center [151, 727] width 6 height 12
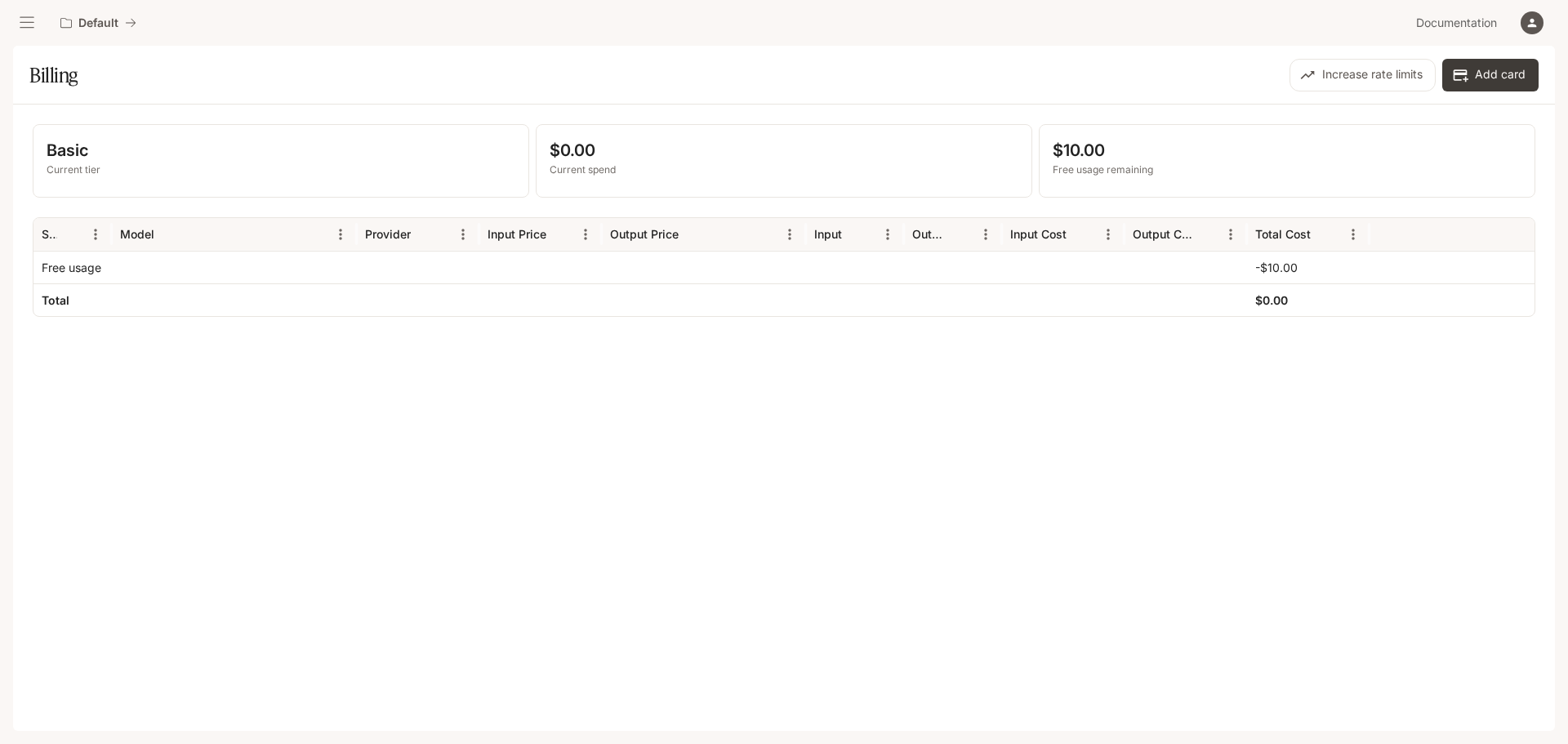
click at [30, 26] on icon "open drawer" at bounding box center [27, 23] width 16 height 16
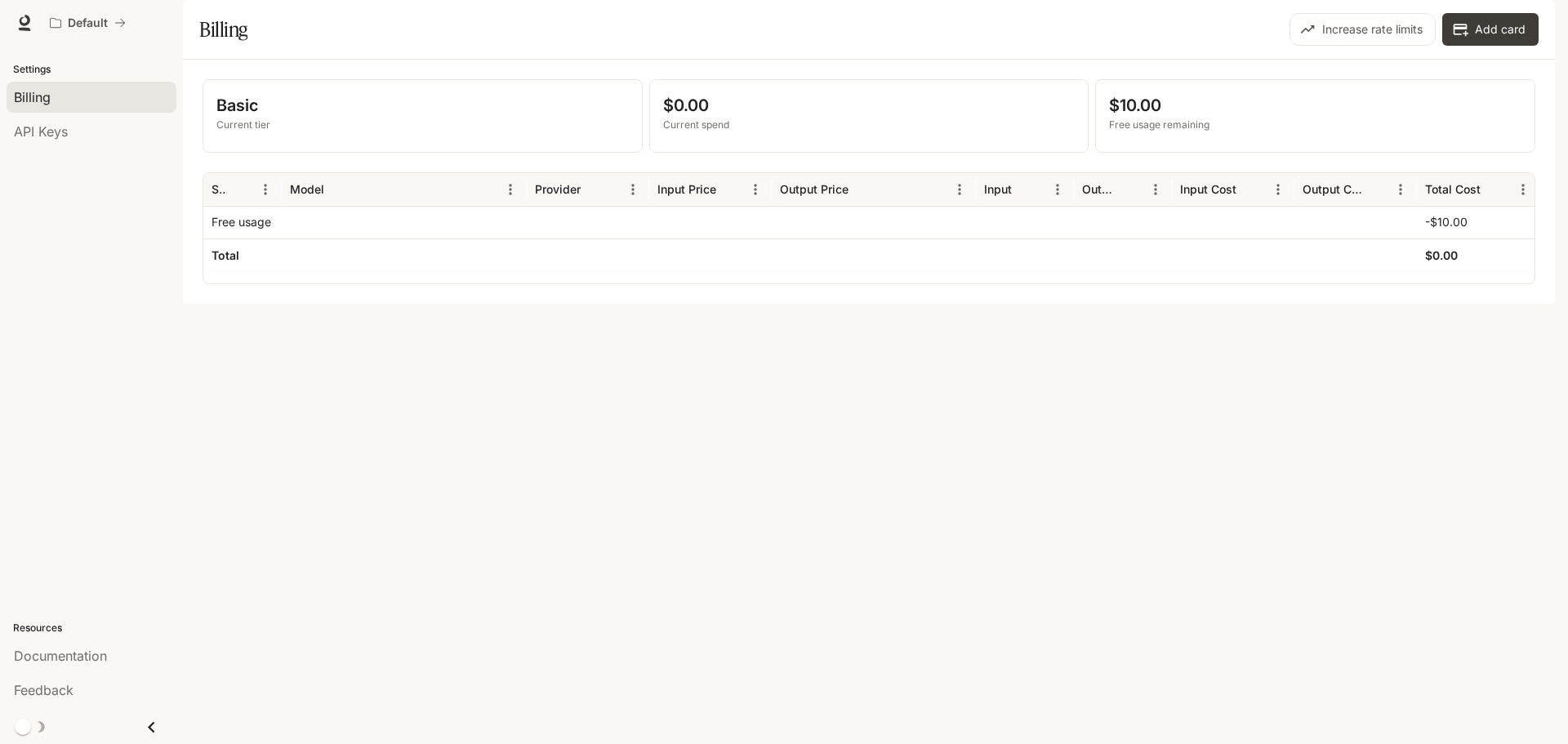
click at [689, 304] on div "Basic Current tier $0.00 Current spend $10.00 Free usage remaining Service Mode…" at bounding box center [868, 181] width 1372 height 244
click at [1471, 26] on span "Documentation" at bounding box center [1456, 23] width 81 height 20
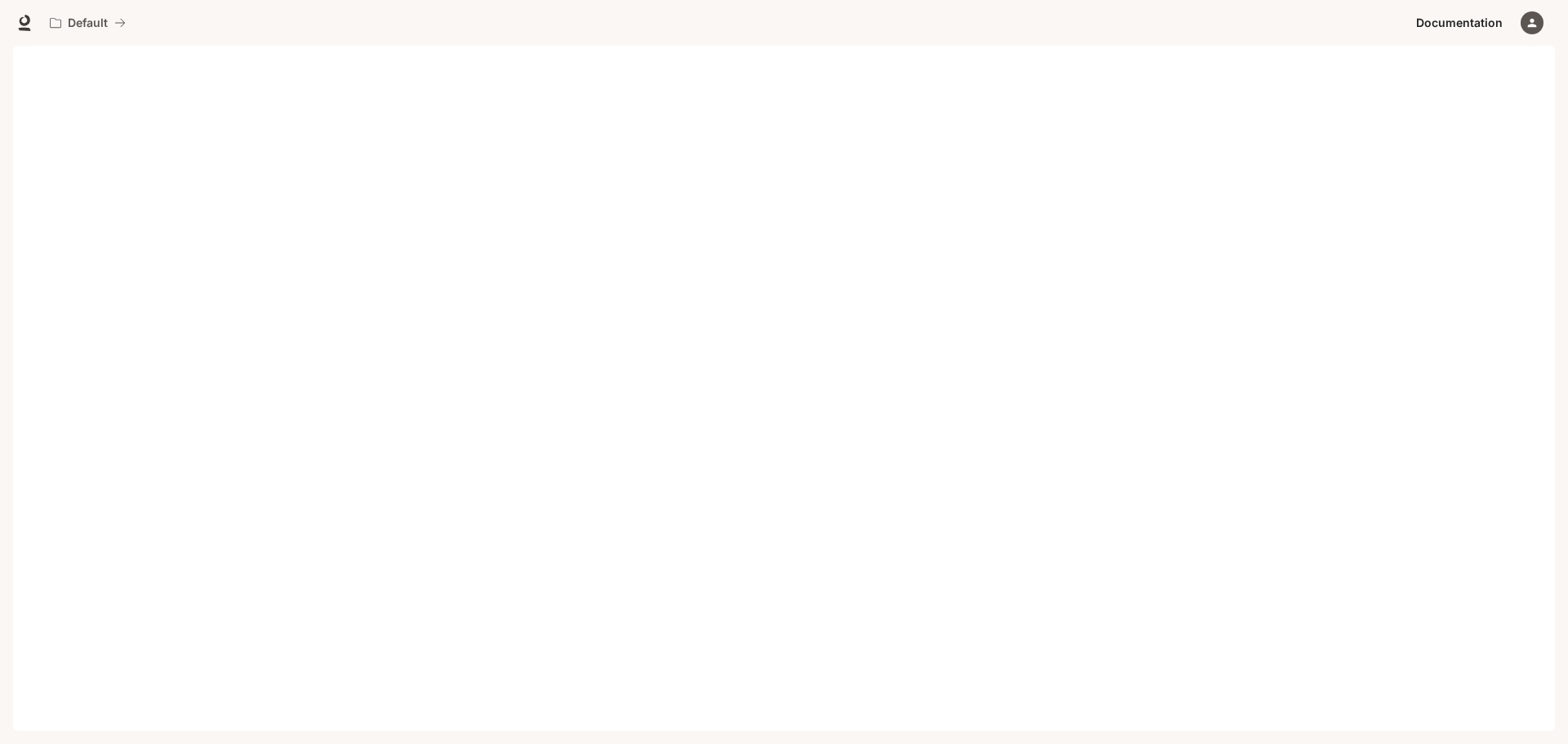
click at [1531, 19] on icon "button" at bounding box center [1532, 24] width 9 height 9
click at [1337, 84] on p "mart@mlconcepts.net" at bounding box center [1411, 88] width 227 height 16
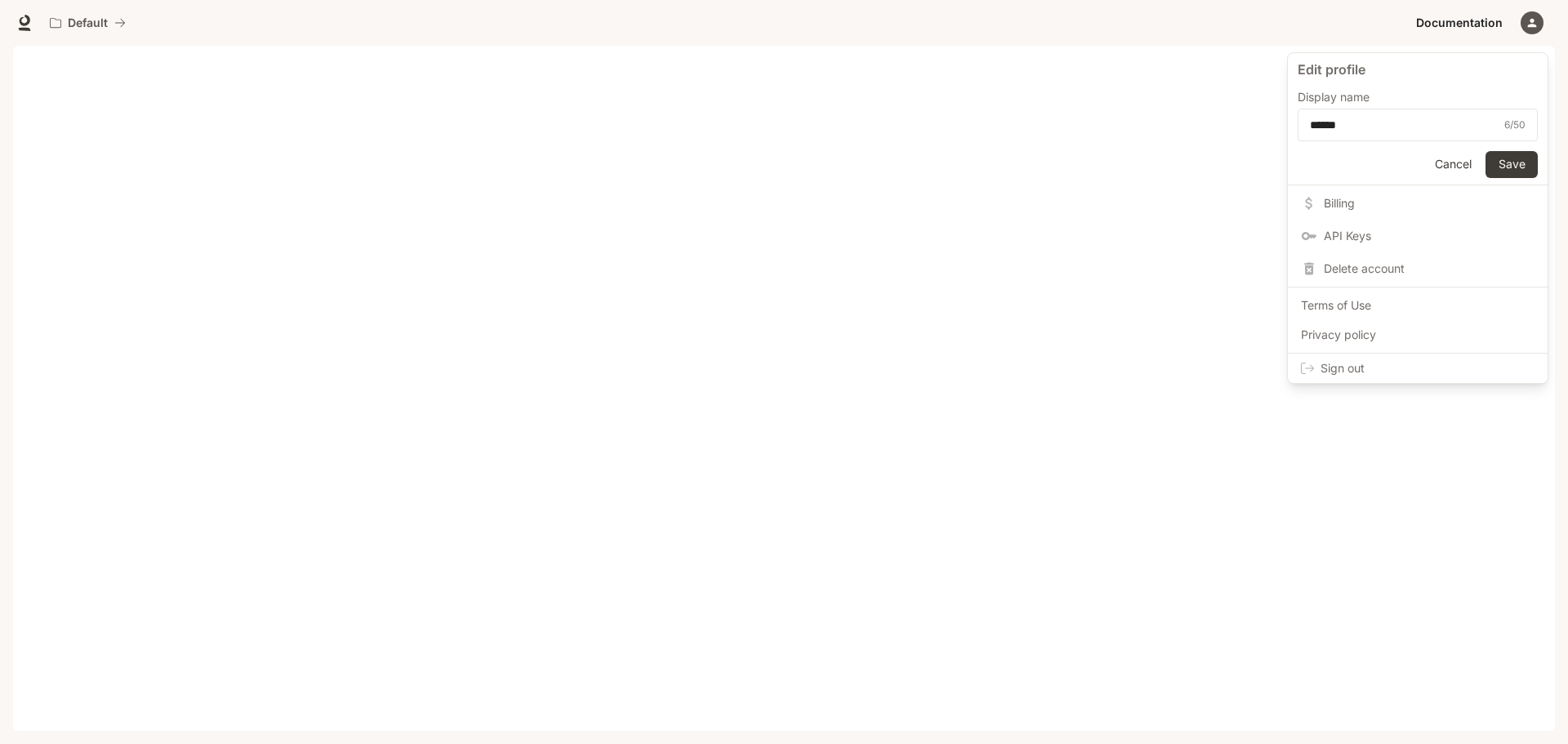
click at [1535, 20] on div at bounding box center [784, 372] width 1568 height 744
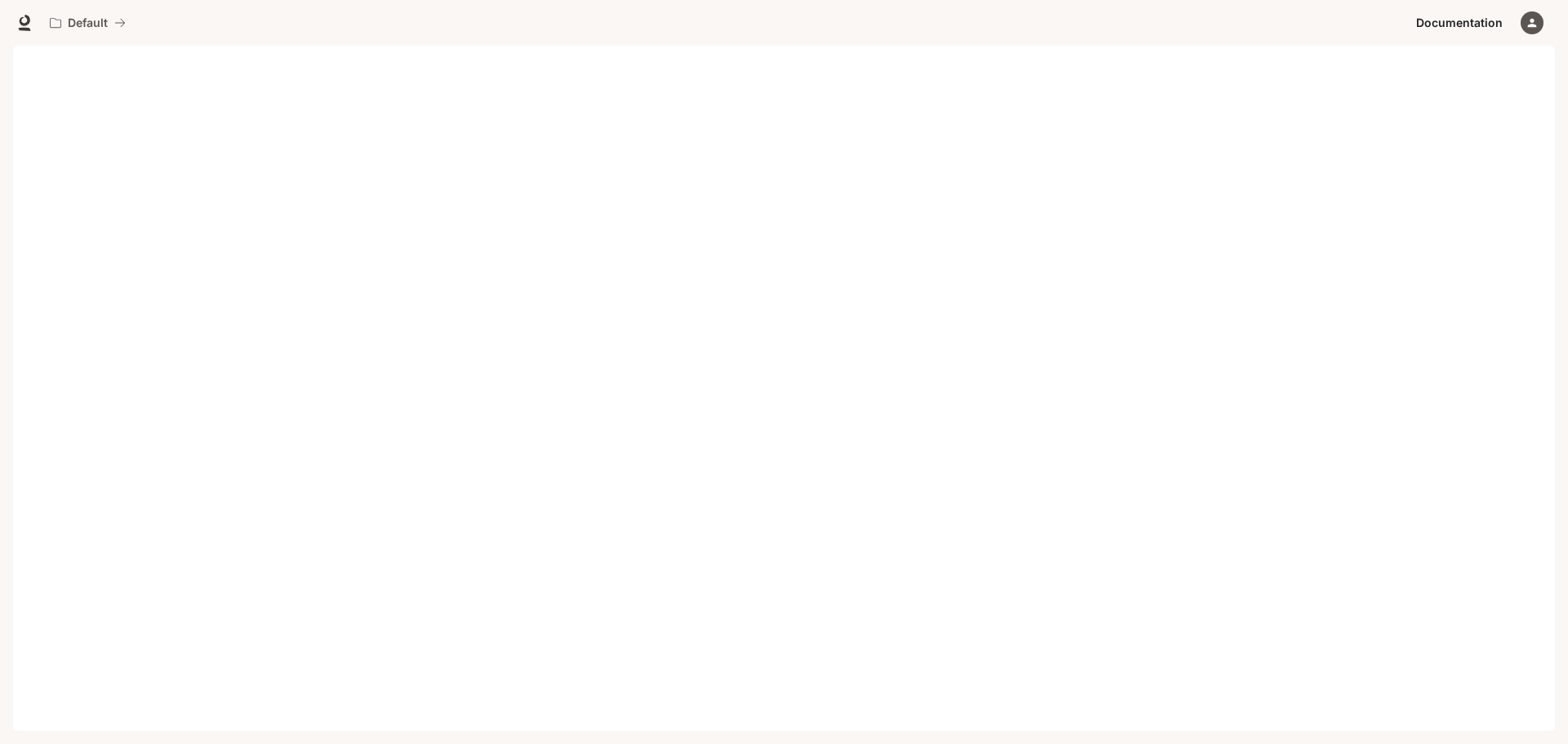
click at [1529, 21] on icon "button" at bounding box center [1531, 23] width 13 height 13
click at [1529, 21] on div at bounding box center [784, 372] width 1568 height 744
click at [1529, 21] on icon "button" at bounding box center [1531, 23] width 13 height 13
click at [727, 153] on div at bounding box center [784, 372] width 1568 height 744
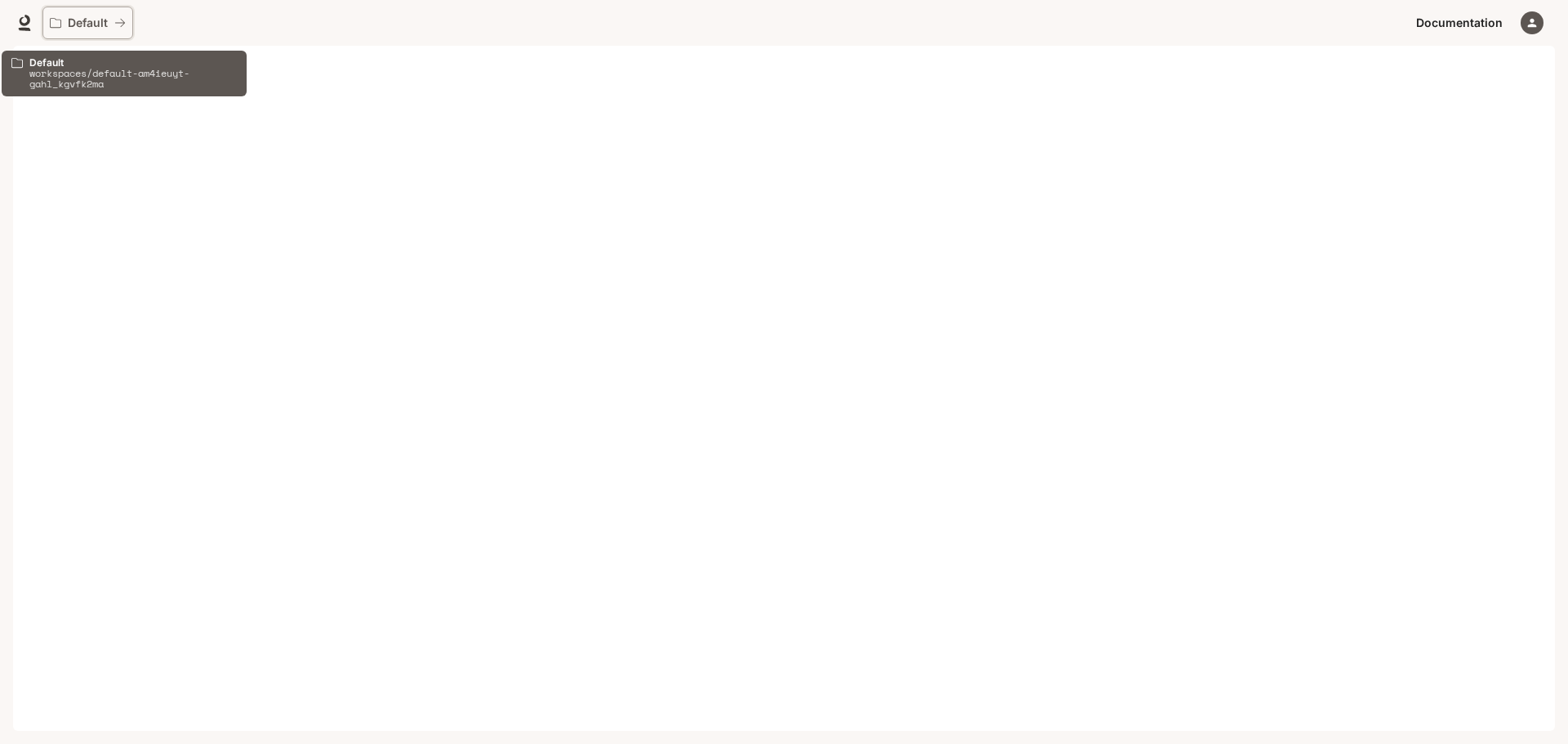
click at [89, 20] on p "Default" at bounding box center [88, 23] width 40 height 14
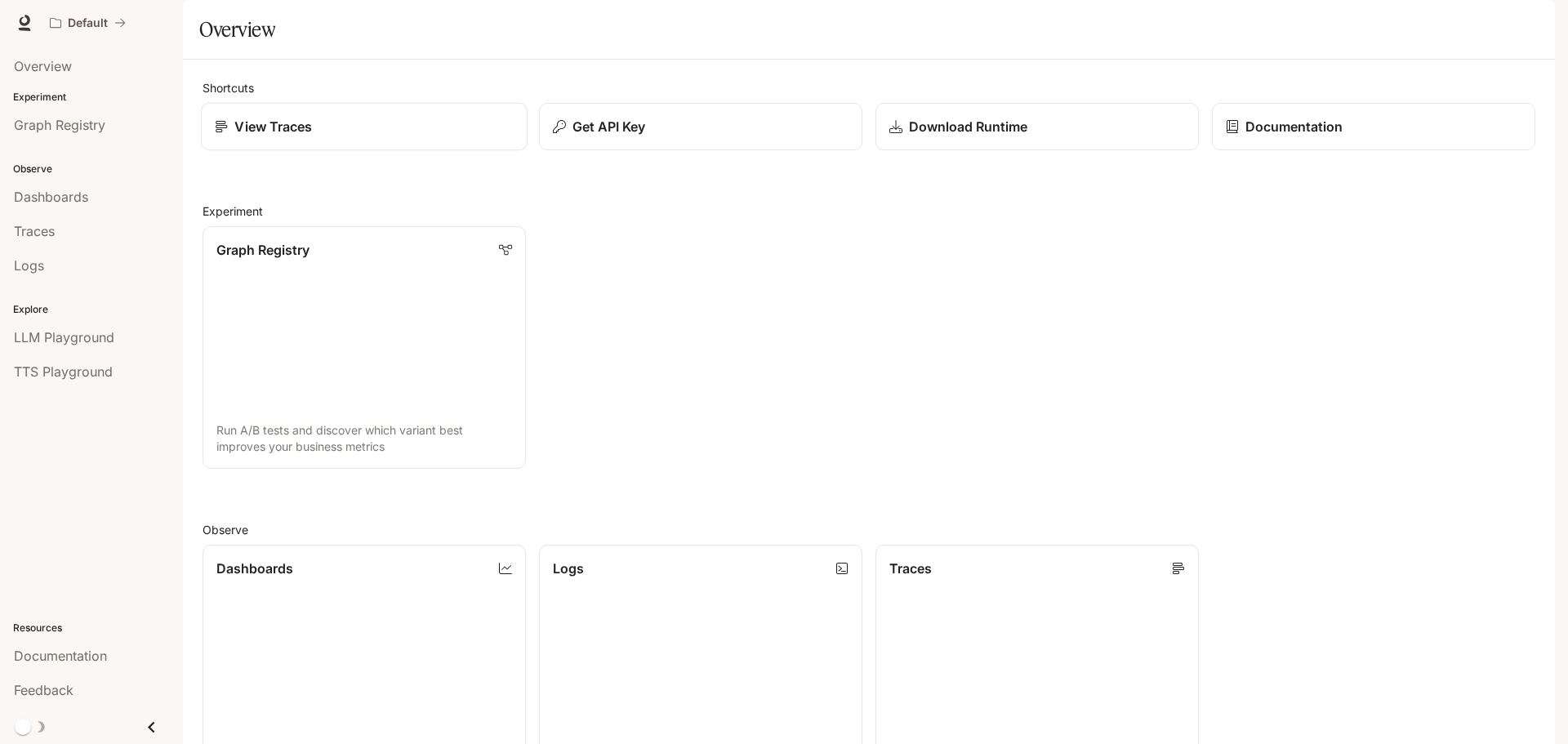
click at [388, 136] on div "View Traces" at bounding box center [363, 126] width 298 height 19
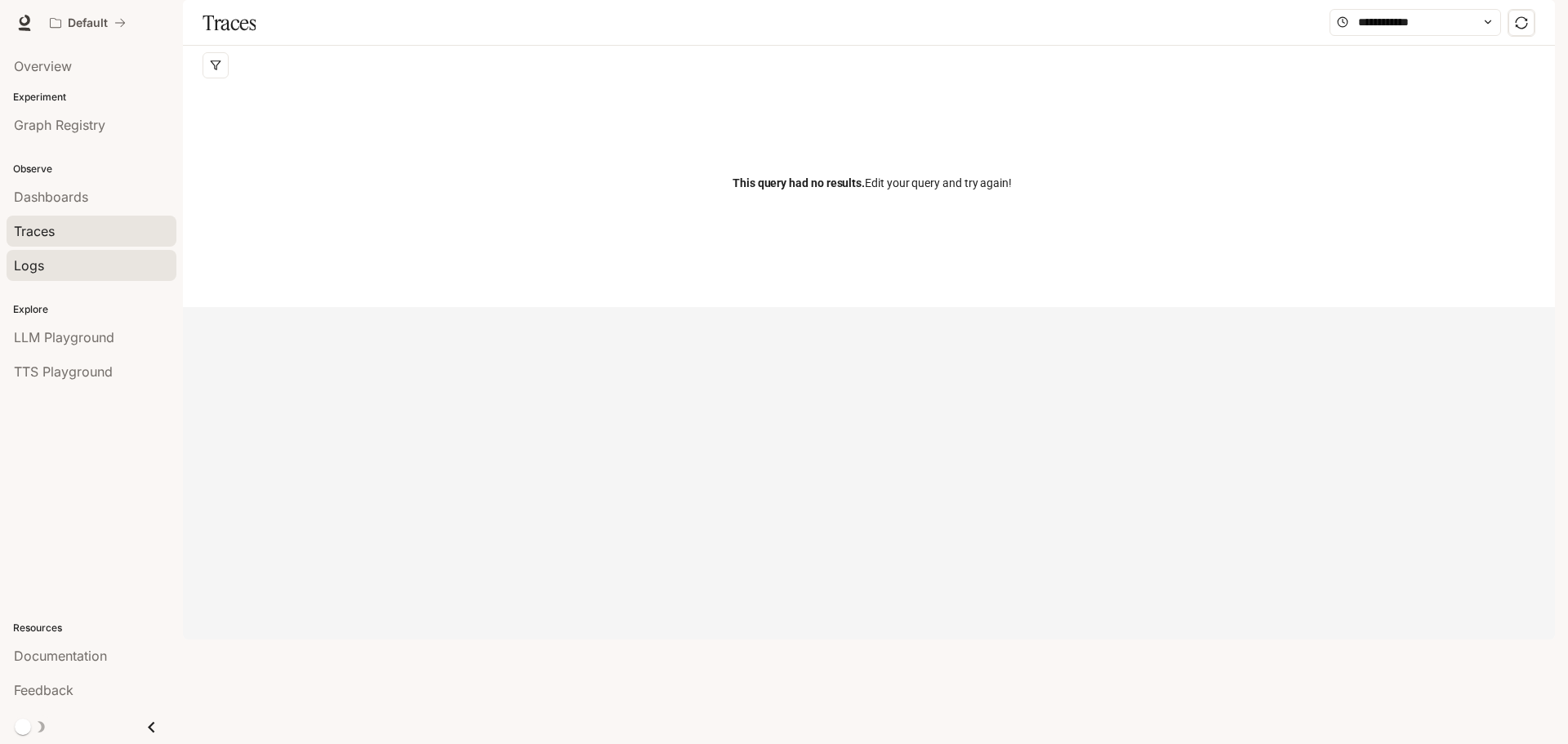
click at [110, 272] on div "Logs" at bounding box center [91, 265] width 155 height 19
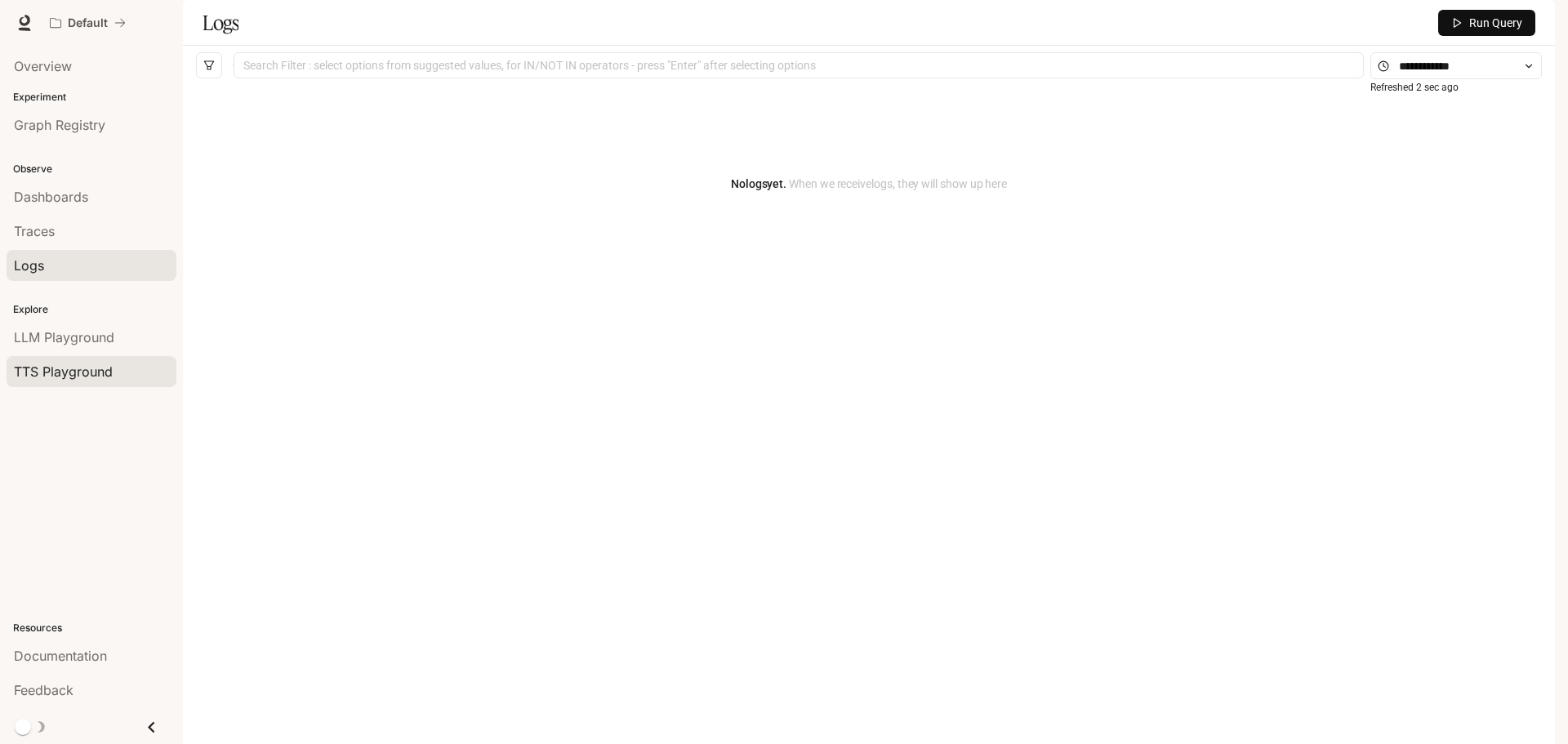
click at [90, 376] on span "TTS Playground" at bounding box center [63, 371] width 99 height 19
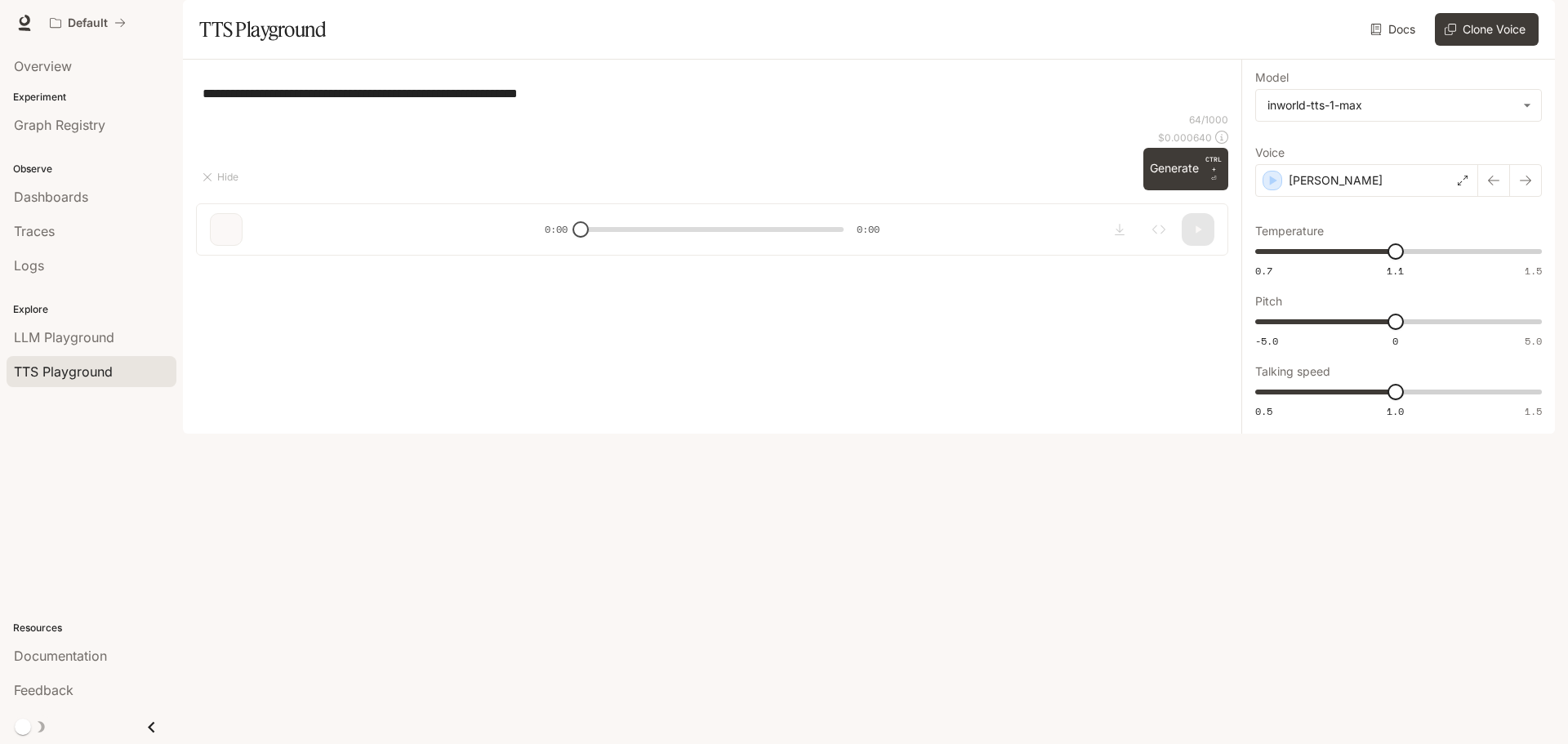
type textarea "**********"
type input "***"
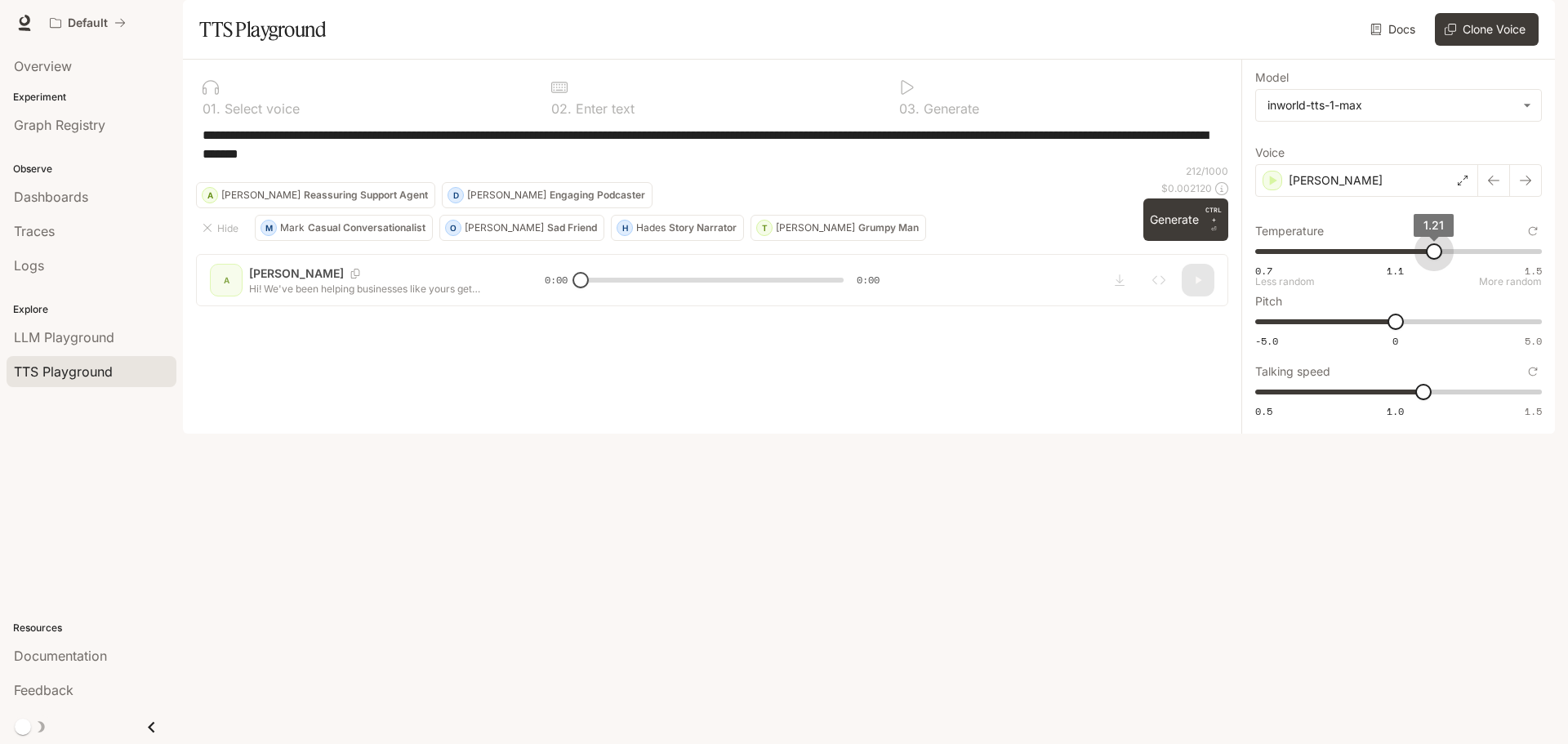
type input "***"
drag, startPoint x: 1404, startPoint y: 300, endPoint x: 1430, endPoint y: 302, distance: 26.1
click at [1430, 259] on span "1.2" at bounding box center [1430, 252] width 16 height 16
click at [923, 164] on div "**********" at bounding box center [712, 144] width 1032 height 39
click at [665, 163] on textarea "**********" at bounding box center [712, 144] width 1019 height 37
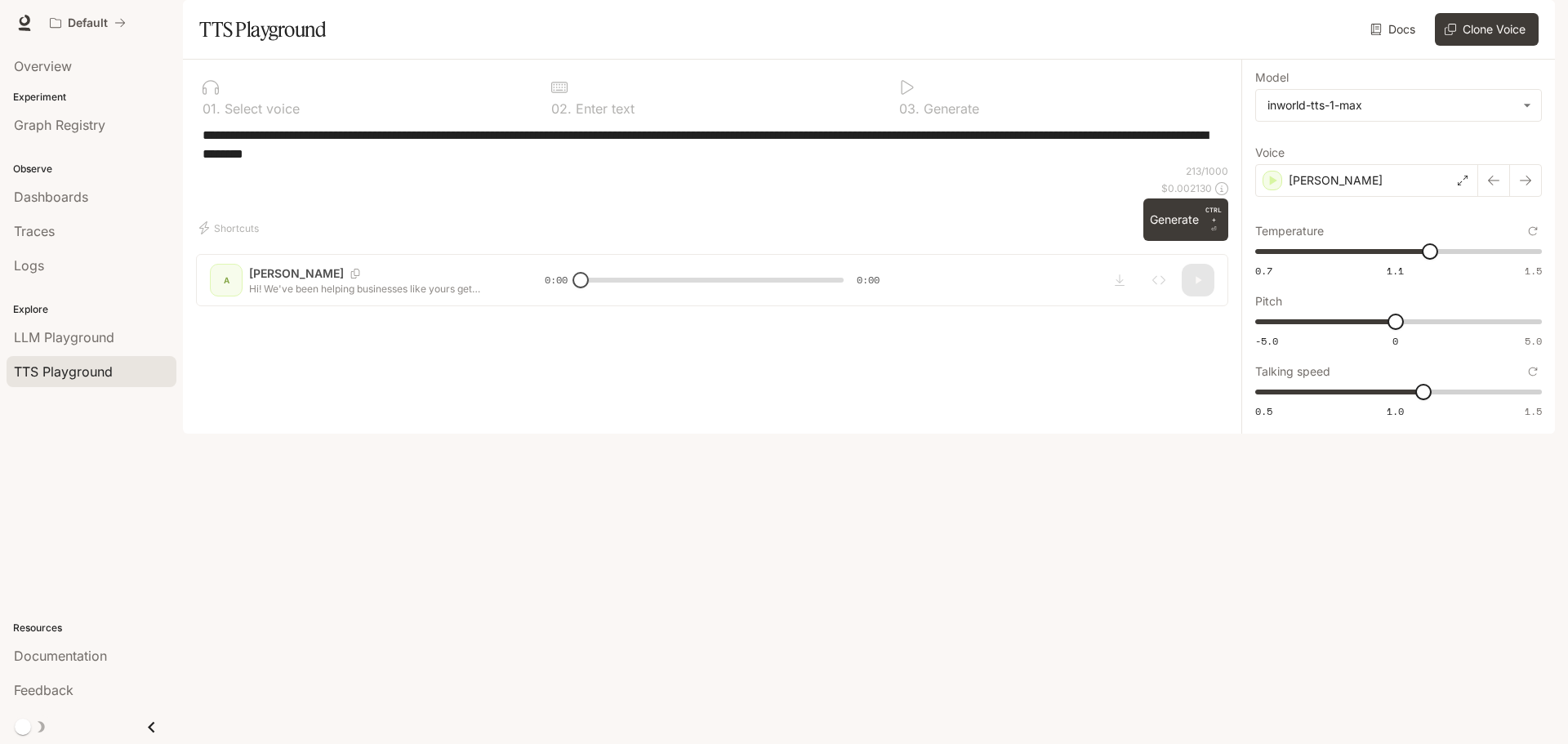
click at [737, 163] on textarea "**********" at bounding box center [712, 144] width 1019 height 37
type textarea "**********"
type input "***"
drag, startPoint x: 1423, startPoint y: 437, endPoint x: 1439, endPoint y: 437, distance: 16.0
click at [1443, 400] on span "1.2" at bounding box center [1451, 392] width 16 height 16
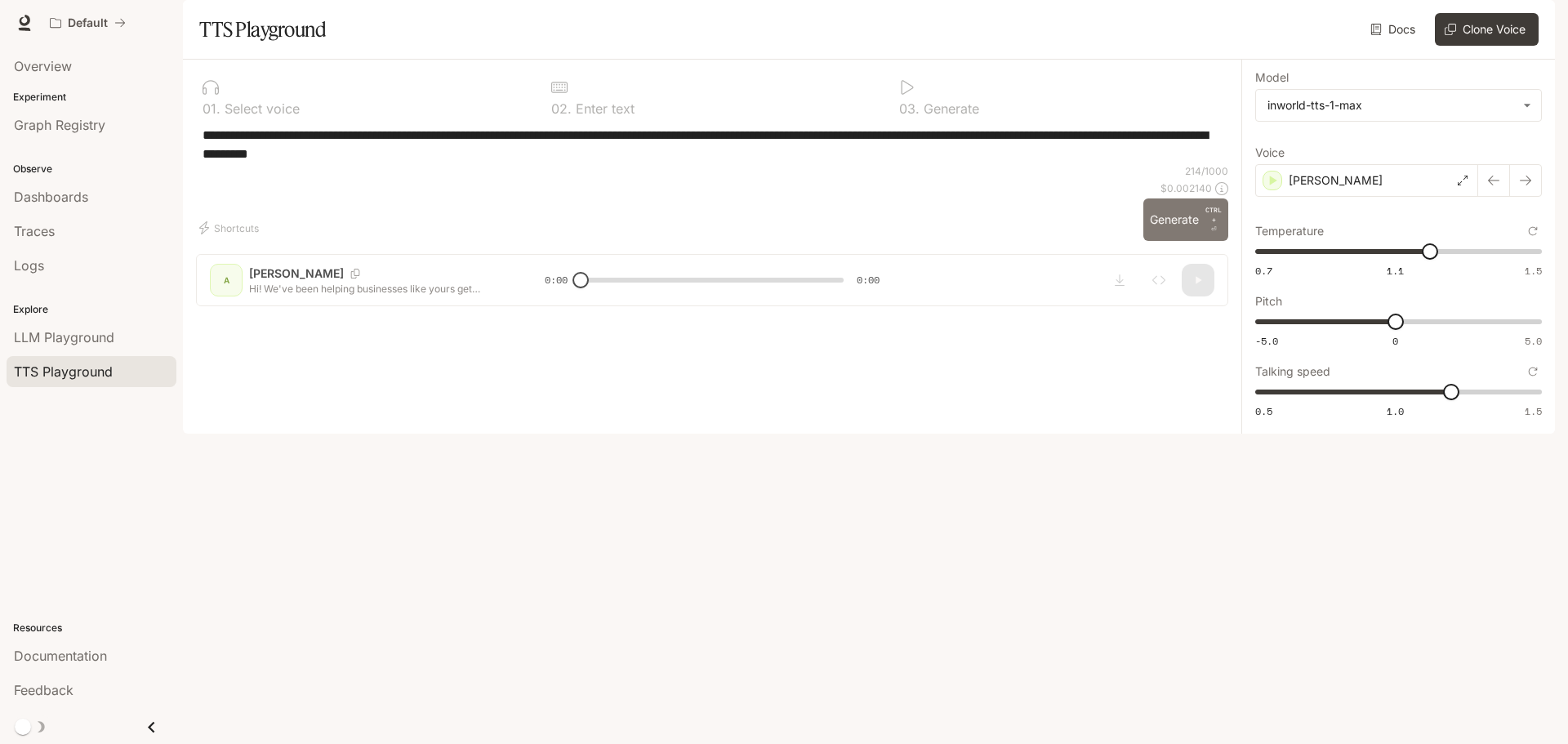
click at [1176, 241] on button "Generate CTRL + ⏎" at bounding box center [1185, 219] width 85 height 43
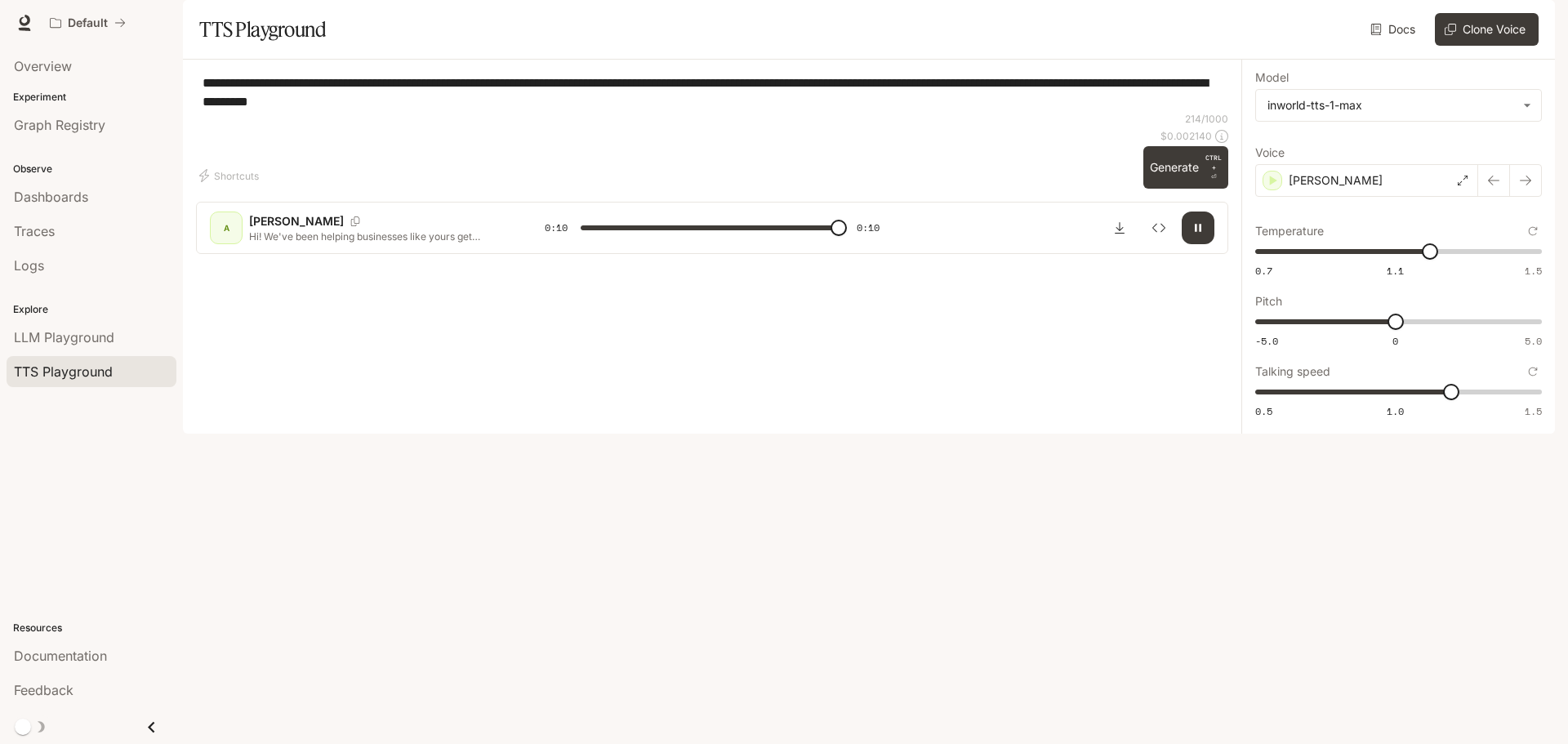
type input "*"
click at [1405, 330] on span "0.3" at bounding box center [1404, 322] width 16 height 16
type input "***"
drag, startPoint x: 1399, startPoint y: 366, endPoint x: 1408, endPoint y: 368, distance: 9.2
click at [1408, 330] on span "0.5" at bounding box center [1409, 322] width 16 height 16
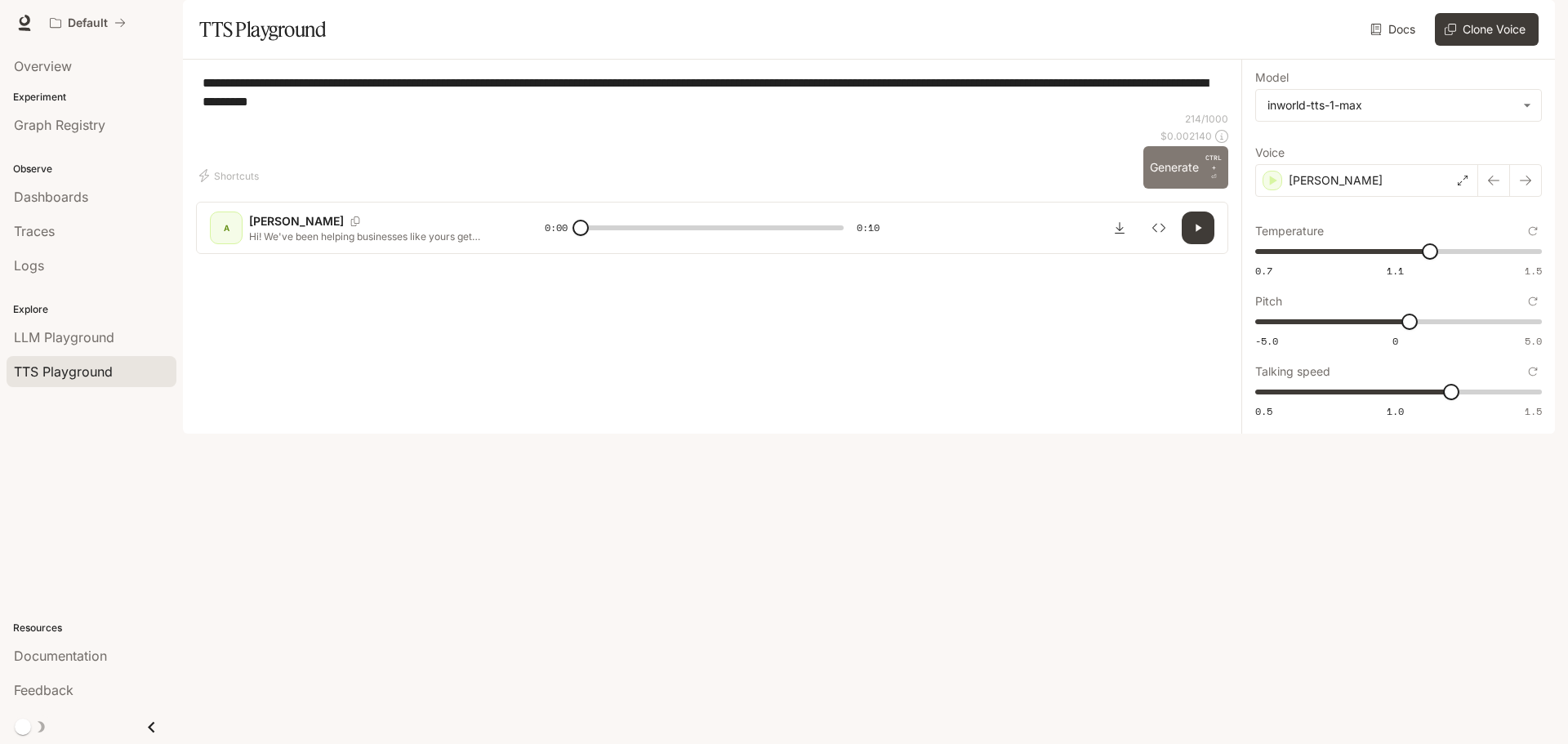
click at [1174, 189] on button "Generate CTRL + ⏎" at bounding box center [1185, 167] width 85 height 43
type input "***"
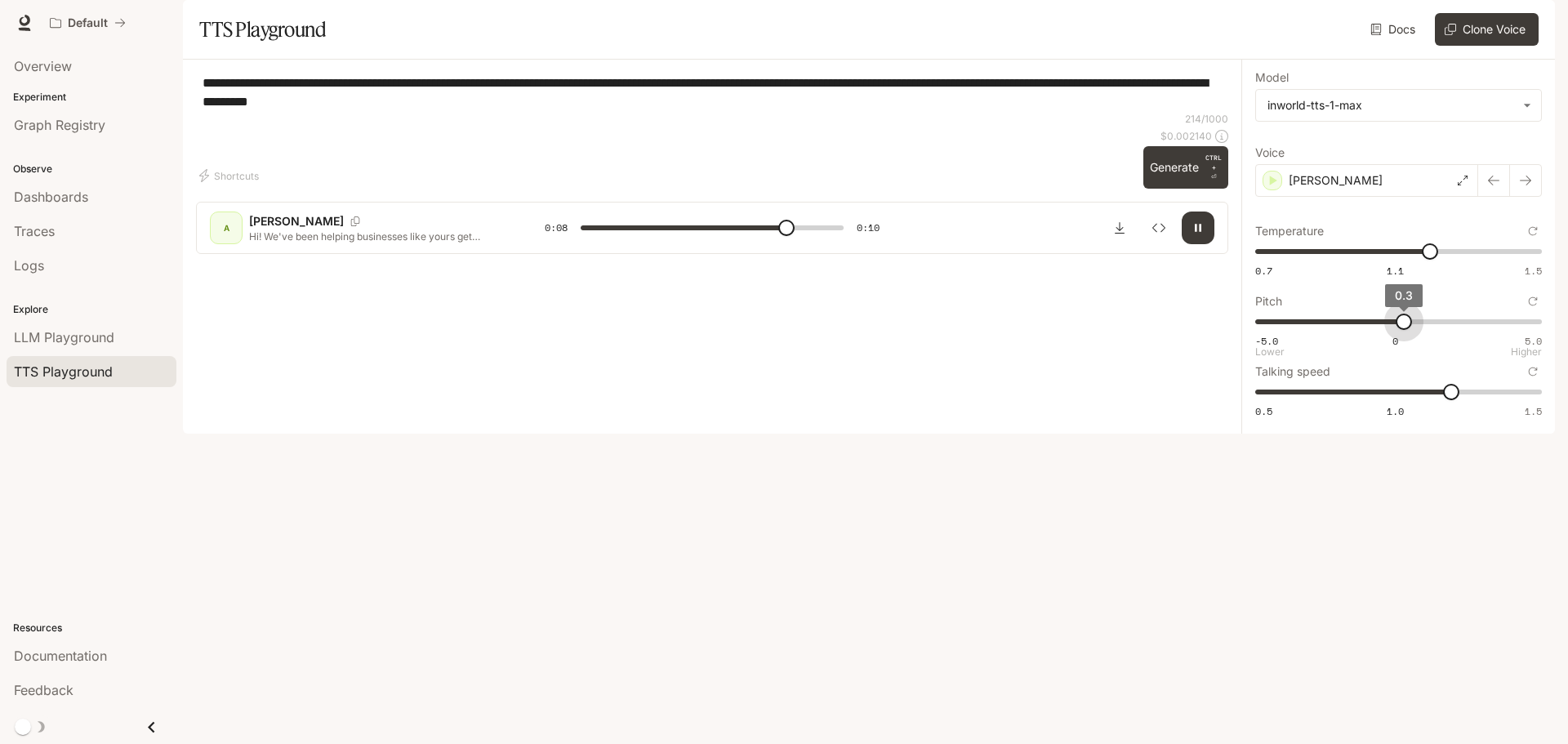
type input "***"
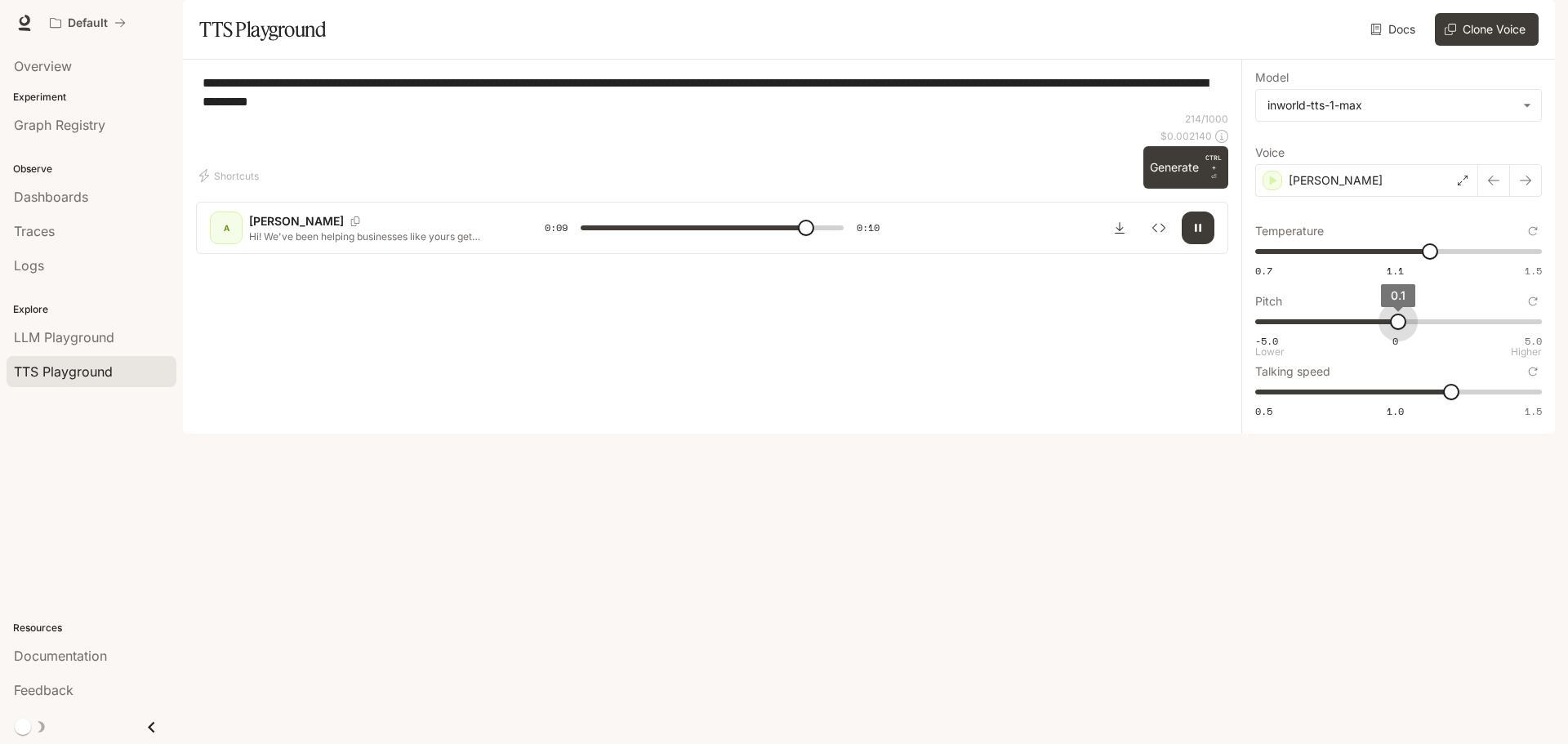
type input "*"
drag, startPoint x: 1406, startPoint y: 371, endPoint x: 1396, endPoint y: 374, distance: 10.4
click at [1396, 330] on span "0" at bounding box center [1396, 322] width 16 height 16
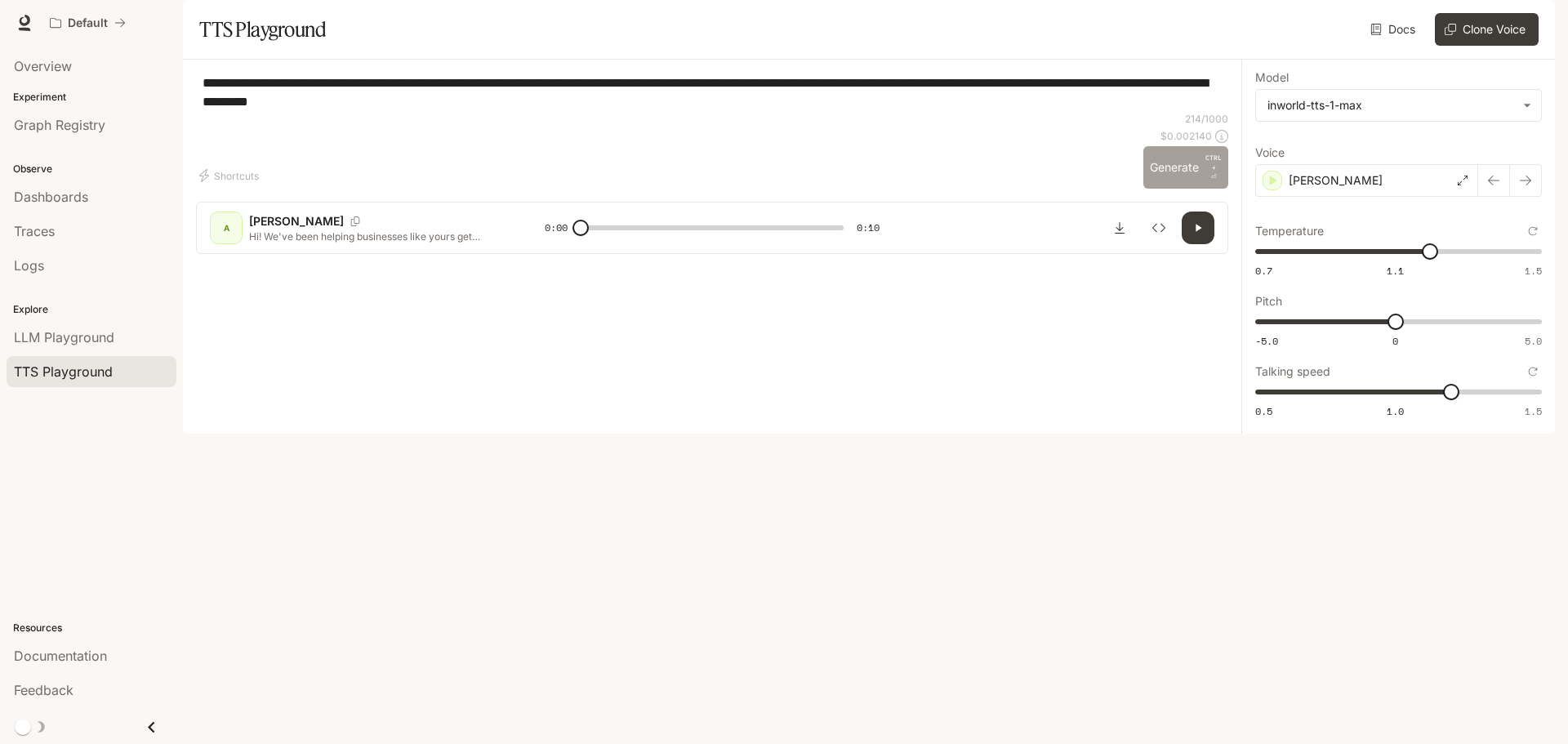
click at [1174, 189] on button "Generate CTRL + ⏎" at bounding box center [1185, 167] width 85 height 43
type input "*"
type input "***"
drag, startPoint x: 1448, startPoint y: 441, endPoint x: 1486, endPoint y: 440, distance: 38.0
click at [1486, 400] on span "1.3" at bounding box center [1479, 392] width 16 height 16
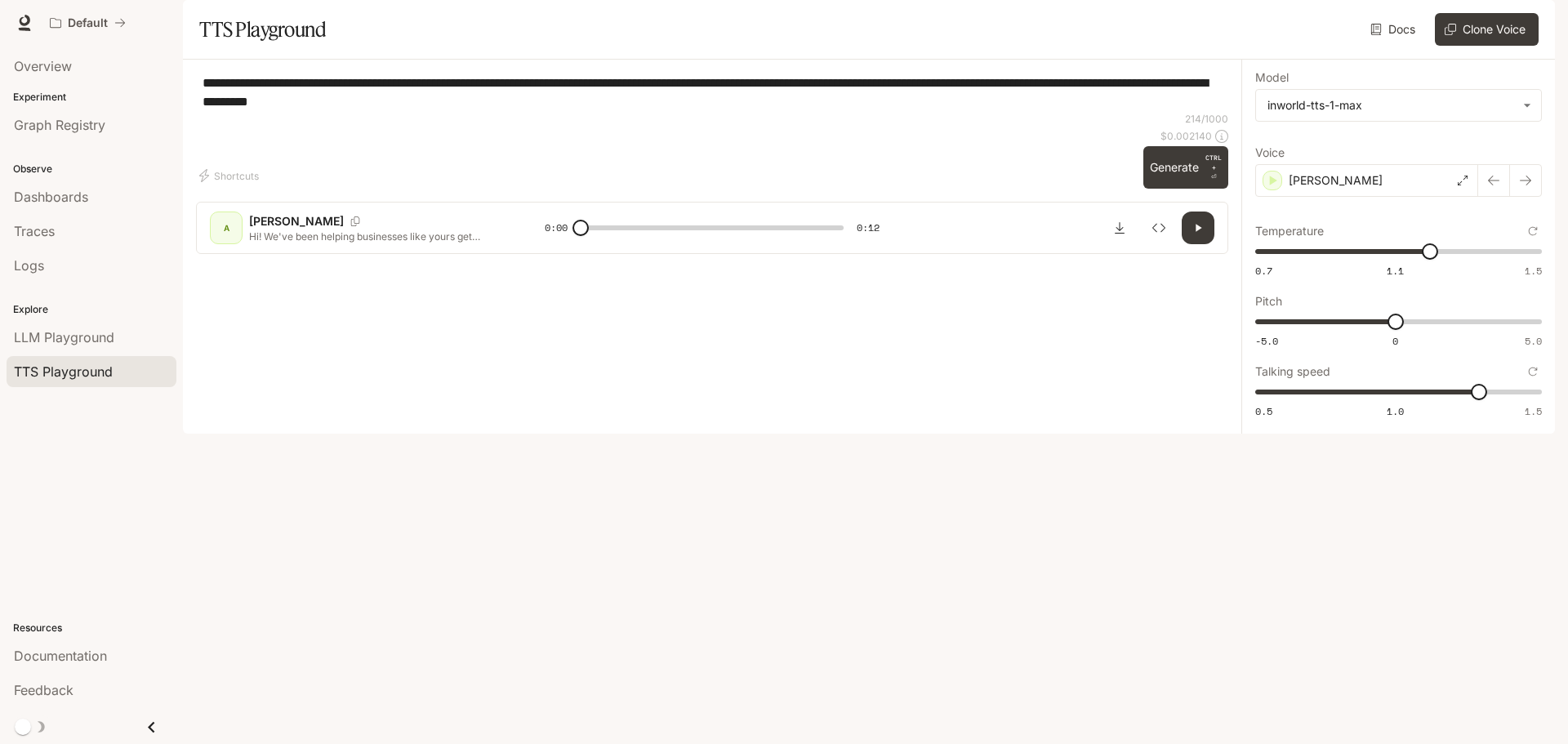
click at [928, 189] on div "Shortcuts 214 / 1000 $ 0.002140 Generate CTRL + ⏎" at bounding box center [712, 151] width 1032 height 77
click at [1183, 189] on button "Generate CTRL + ⏎" at bounding box center [1185, 167] width 85 height 43
click at [700, 112] on div "**********" at bounding box center [712, 92] width 1032 height 39
click at [1192, 235] on icon "button" at bounding box center [1197, 227] width 13 height 13
click at [1009, 189] on div "Shortcuts 214 / 1000 $ 0.002140 Generate CTRL + ⏎" at bounding box center [712, 151] width 1032 height 77
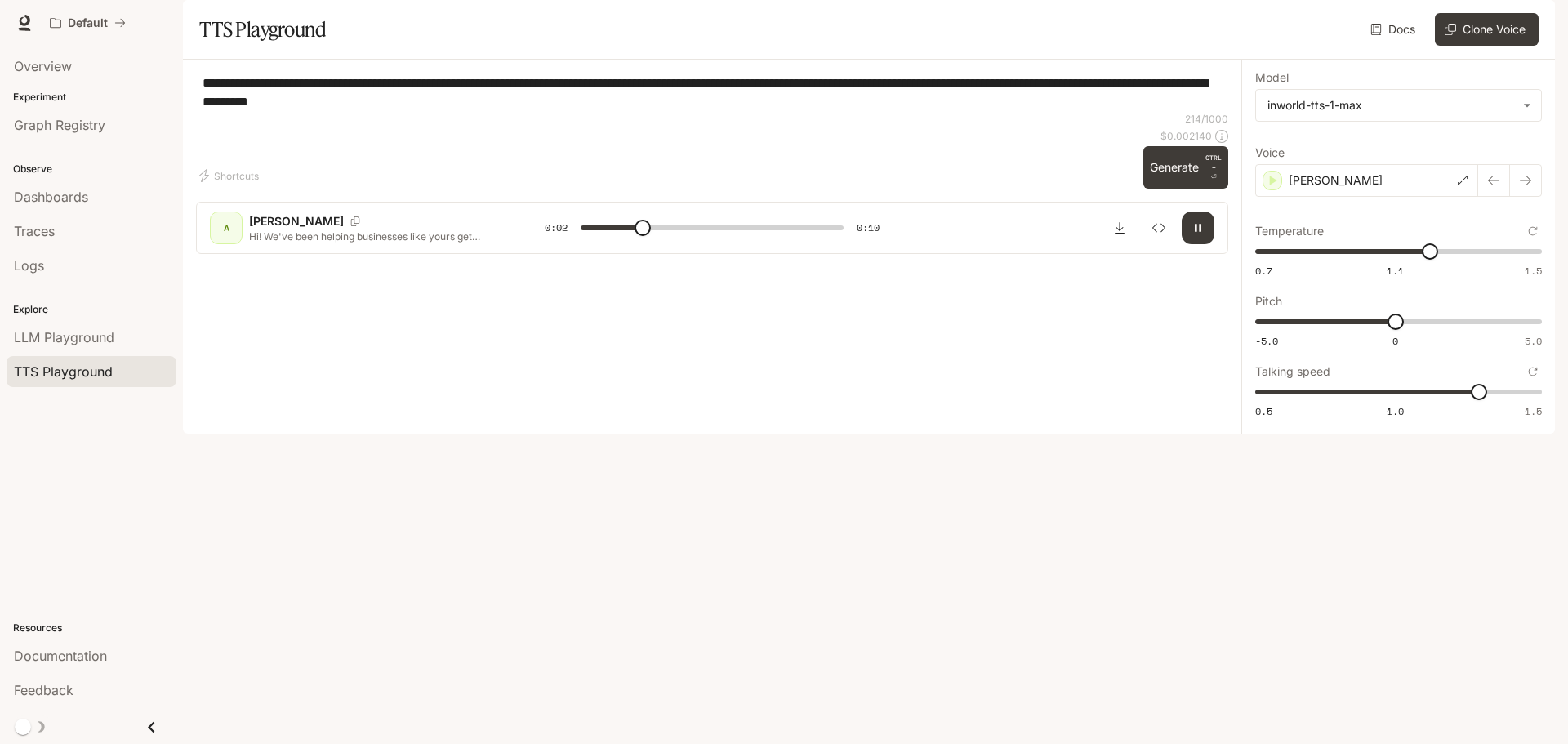
click at [1195, 232] on icon "button" at bounding box center [1197, 228] width 6 height 7
click at [1172, 189] on button "Generate CTRL + ⏎" at bounding box center [1185, 167] width 85 height 43
click at [1195, 235] on icon "button" at bounding box center [1197, 227] width 13 height 13
type input "***"
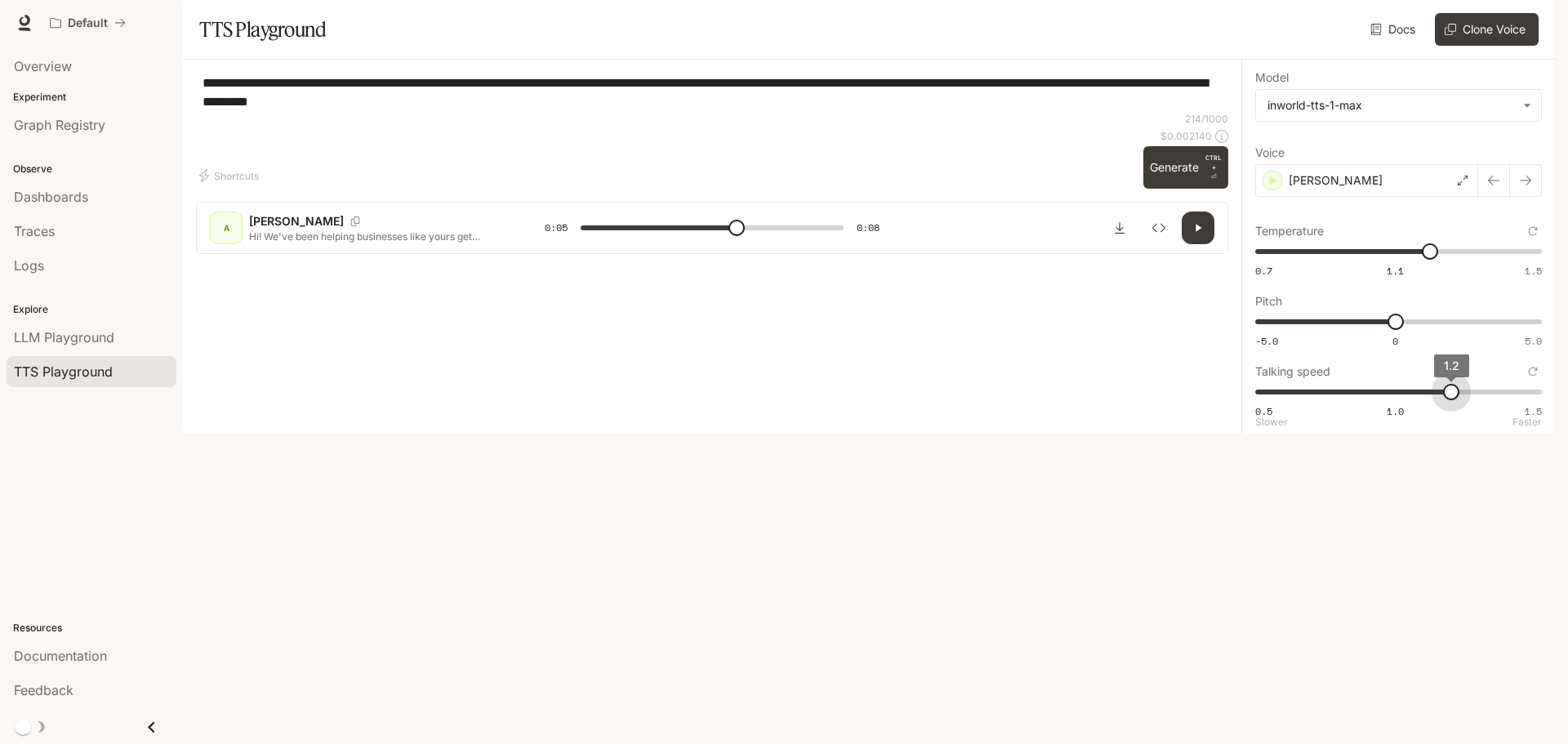
drag, startPoint x: 1470, startPoint y: 443, endPoint x: 1450, endPoint y: 447, distance: 20.4
click at [1450, 400] on span "1.2" at bounding box center [1451, 392] width 16 height 16
click at [1182, 189] on button "Generate CTRL + ⏎" at bounding box center [1185, 167] width 85 height 43
type input "*"
click at [1156, 233] on icon "Inspect" at bounding box center [1158, 228] width 13 height 9
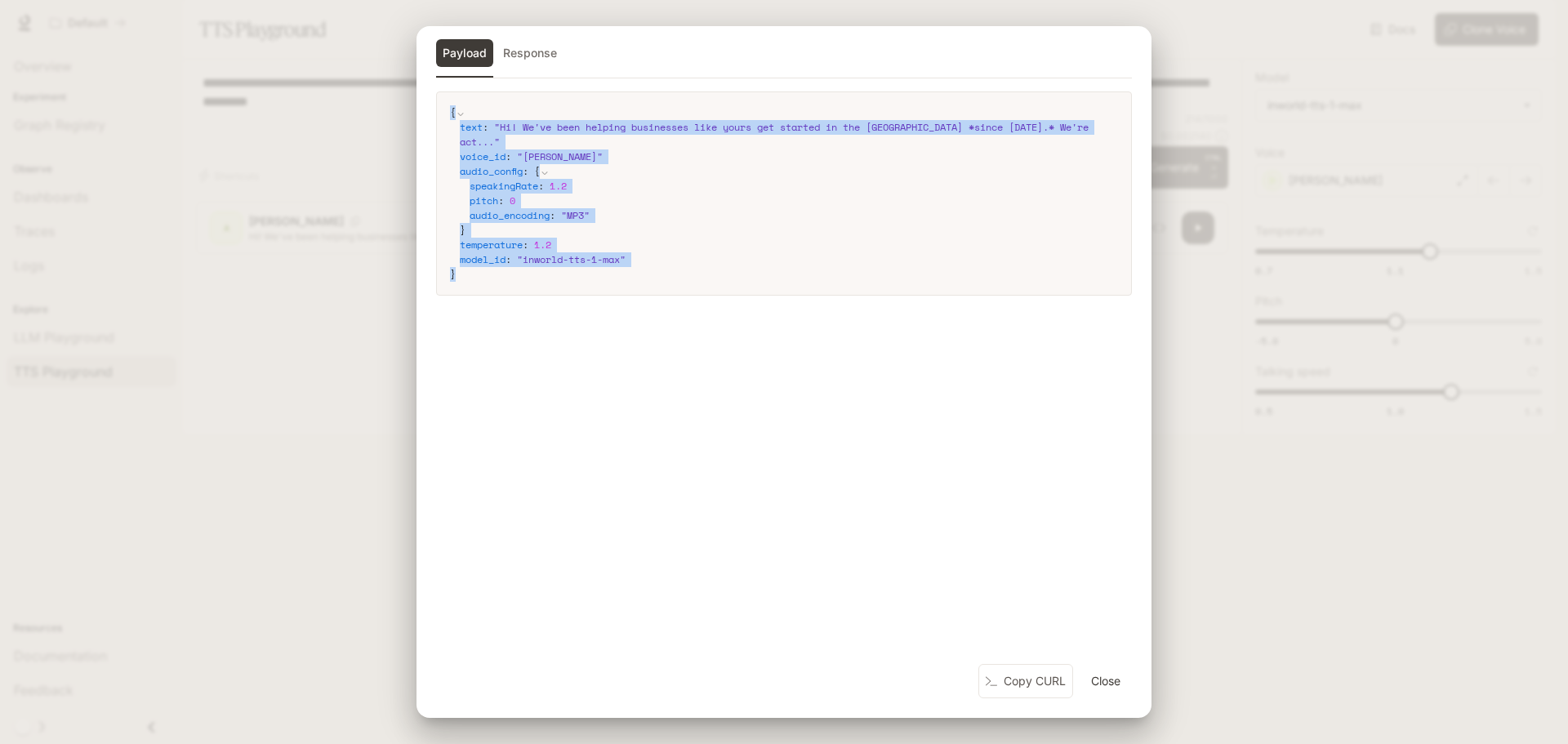
drag, startPoint x: 449, startPoint y: 270, endPoint x: 427, endPoint y: 110, distance: 161.5
click at [427, 110] on div "{ text : " Hi! We've been helping businesses like yours get started in the Phil…" at bounding box center [783, 377] width 735 height 572
copy code "{ text : " Hi! We've been helping businesses like yours get started in the Phil…"
drag, startPoint x: 1103, startPoint y: 686, endPoint x: 1097, endPoint y: 673, distance: 14.3
click at [1103, 686] on button "Close" at bounding box center [1105, 681] width 52 height 33
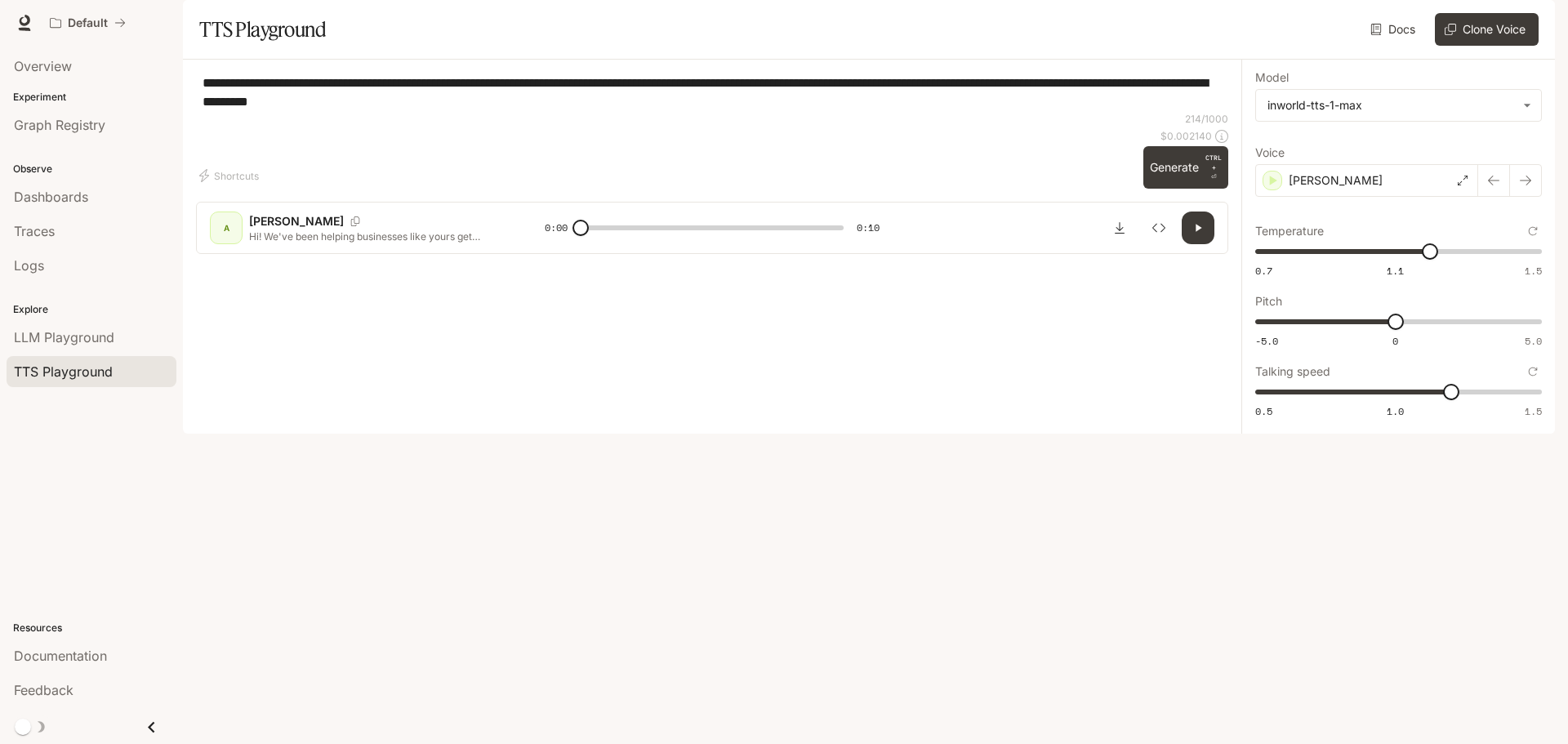
click at [1531, 19] on icon "button" at bounding box center [1532, 24] width 9 height 9
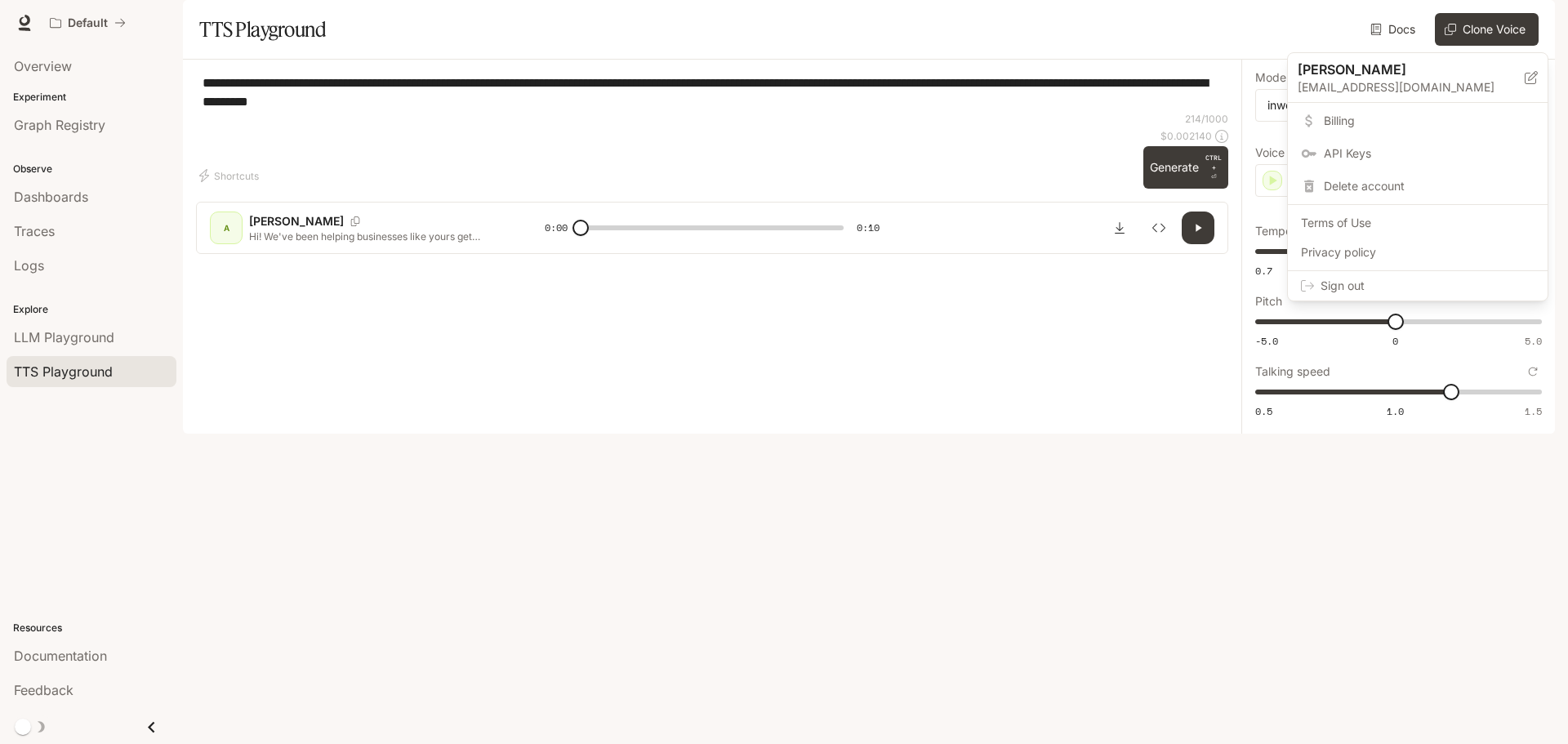
click at [1391, 155] on span "API Keys" at bounding box center [1428, 153] width 211 height 16
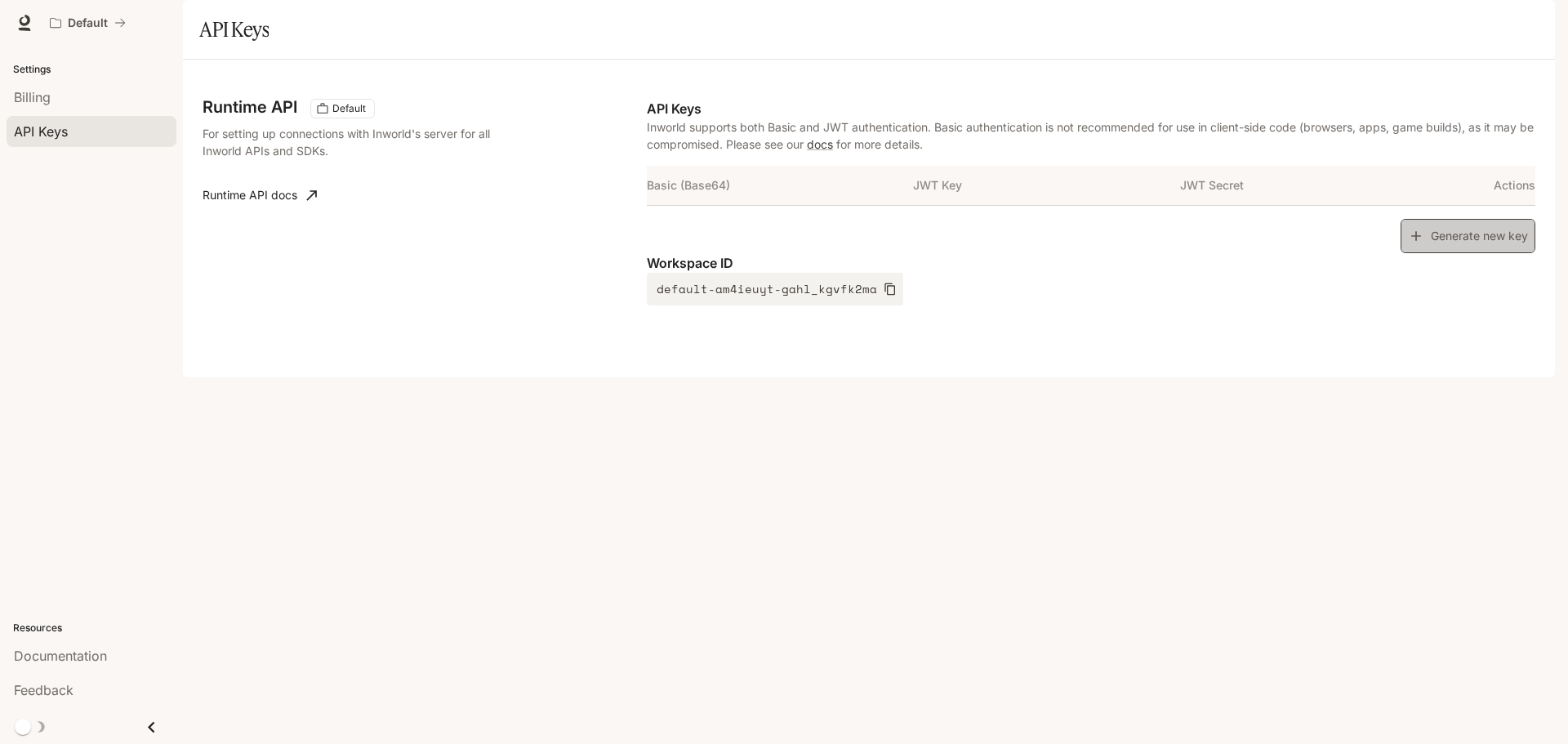
click at [1497, 254] on button "Generate new key" at bounding box center [1468, 236] width 135 height 35
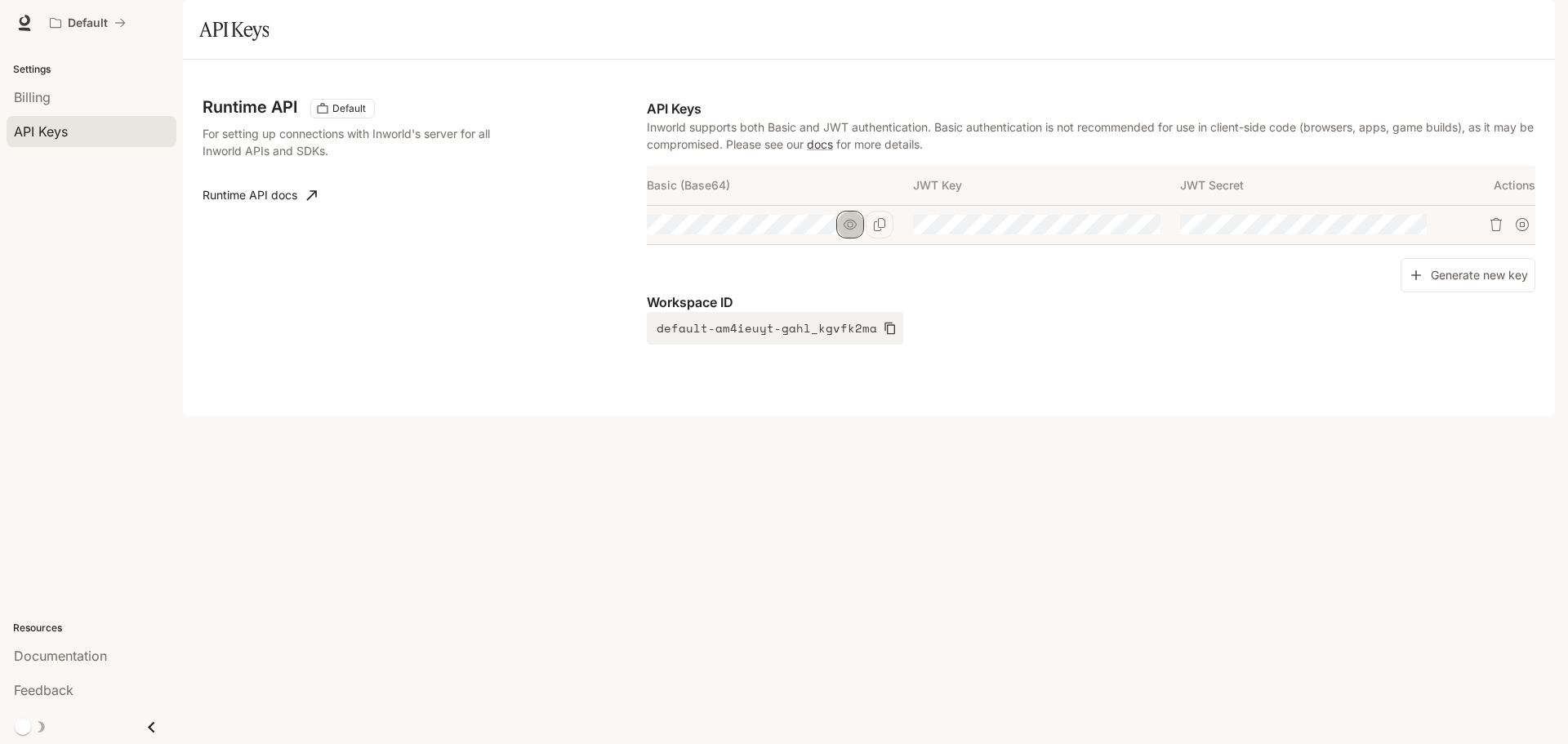
click at [846, 231] on icon "button" at bounding box center [850, 225] width 13 height 13
click at [880, 231] on icon "Copy Basic (Base64)" at bounding box center [879, 225] width 13 height 13
click at [883, 231] on icon "Copy Basic (Base64)" at bounding box center [879, 225] width 13 height 13
click at [907, 293] on div "Generate new key" at bounding box center [1091, 276] width 888 height 35
drag, startPoint x: 857, startPoint y: 270, endPoint x: 875, endPoint y: 315, distance: 48.5
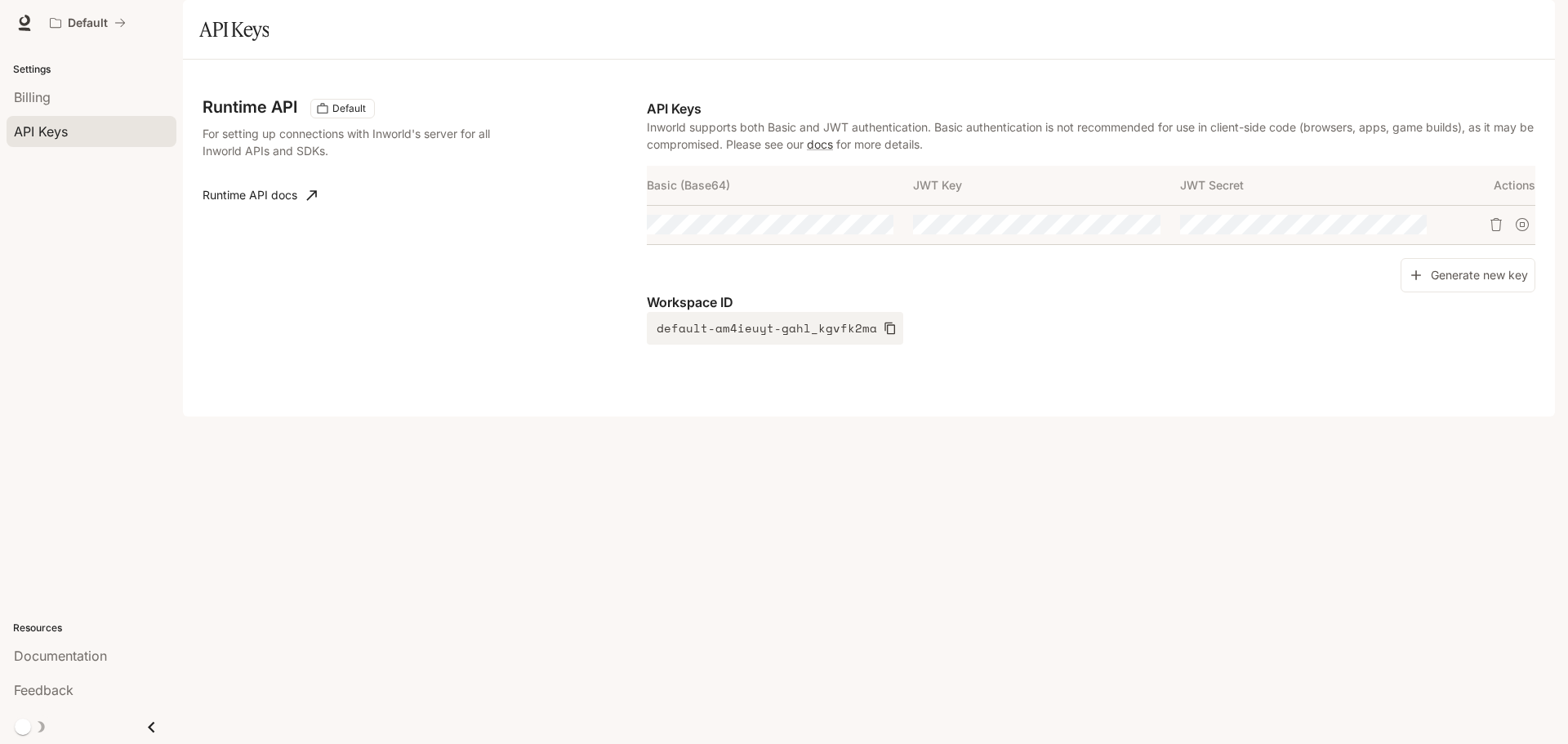
click at [0, 0] on button "button" at bounding box center [0, 0] width 0 height 0
click at [918, 293] on div "Generate new key" at bounding box center [1091, 276] width 888 height 35
click at [45, 89] on span "Billing" at bounding box center [32, 97] width 37 height 19
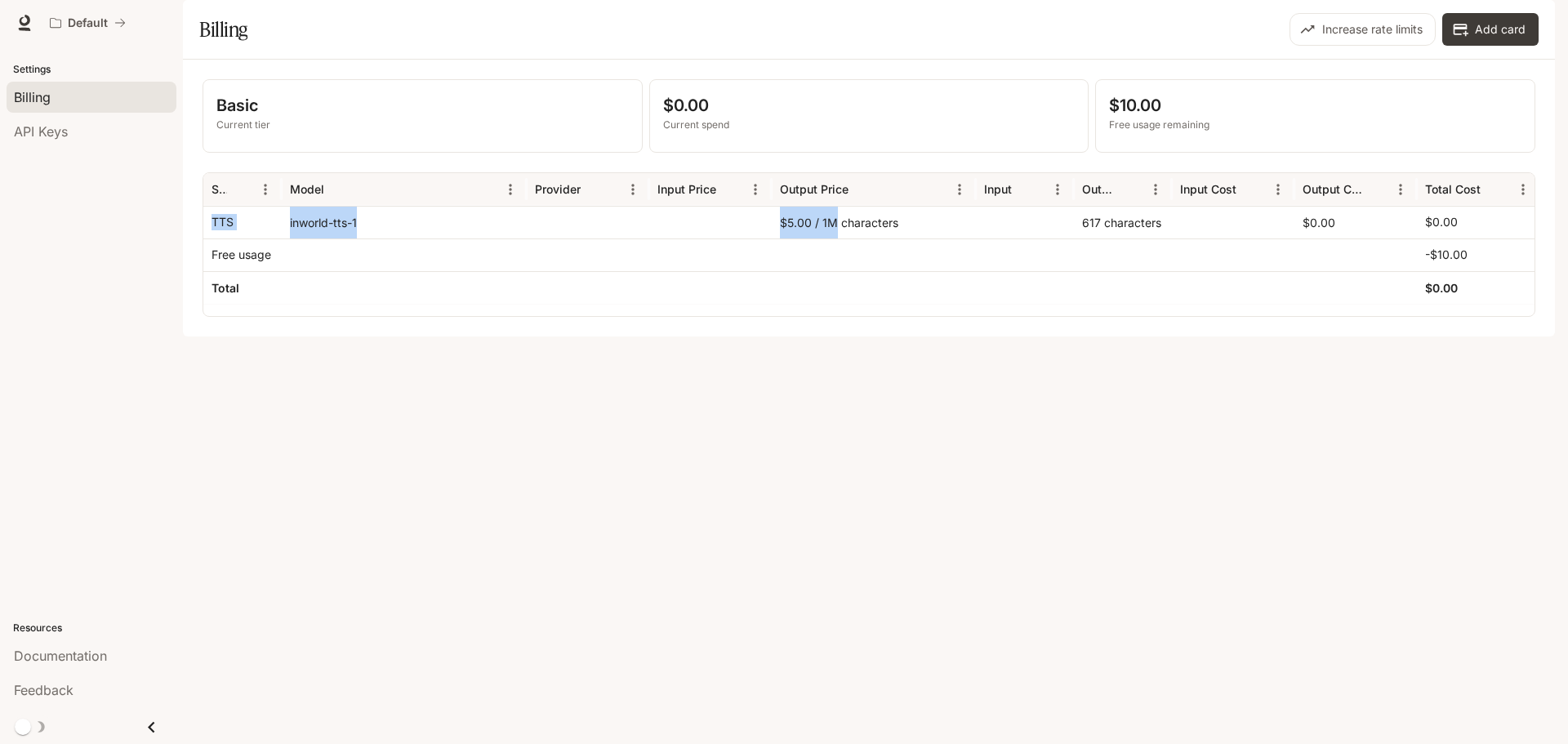
drag, startPoint x: 222, startPoint y: 267, endPoint x: 833, endPoint y: 267, distance: 611.0
click at [833, 238] on div "TTS inworld-tts-1 $5.00 / 1M characters 617 characters $0.00 $0.00" at bounding box center [872, 222] width 1336 height 33
drag, startPoint x: 1469, startPoint y: 265, endPoint x: 203, endPoint y: 275, distance: 1266.0
click at [203, 275] on div "Service Model Provider Input Price Output Price Input Output Input Cost Output …" at bounding box center [869, 245] width 1333 height 144
copy div "TTS inworld-tts-1 $5.00 / 1M characters 617 characters $0.00 $0.00"
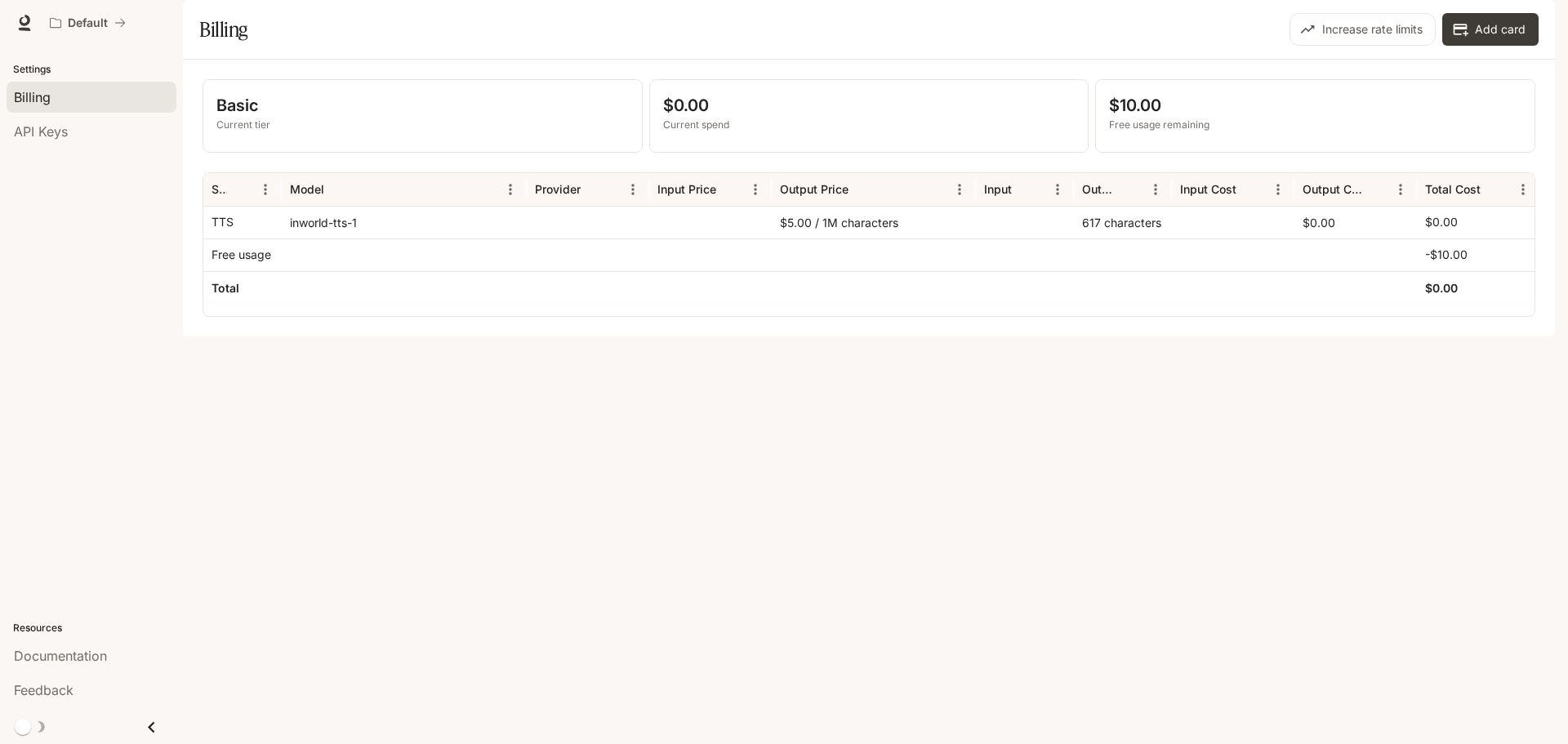
click at [562, 337] on div "Basic Current tier $0.00 Current spend $10.00 Free usage remaining Service Mode…" at bounding box center [868, 197] width 1372 height 277
